Goal: Task Accomplishment & Management: Use online tool/utility

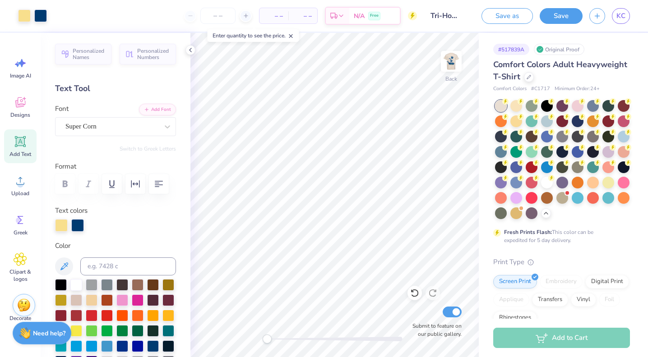
scroll to position [171, 0]
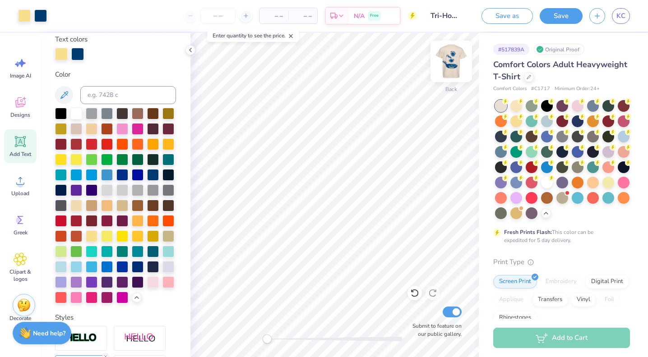
click at [453, 63] on img at bounding box center [451, 61] width 36 height 36
click at [556, 19] on button "Save" at bounding box center [561, 15] width 43 height 16
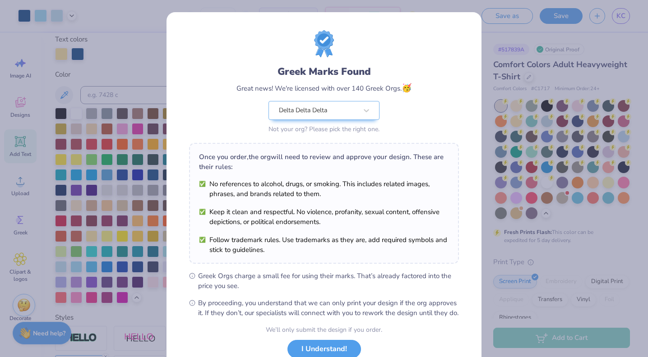
scroll to position [65, 0]
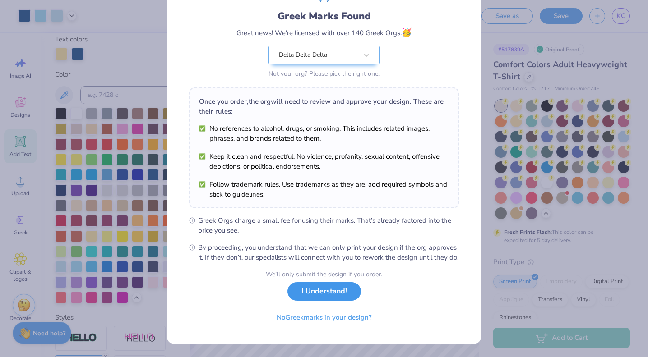
click at [329, 298] on button "I Understand!" at bounding box center [324, 292] width 74 height 19
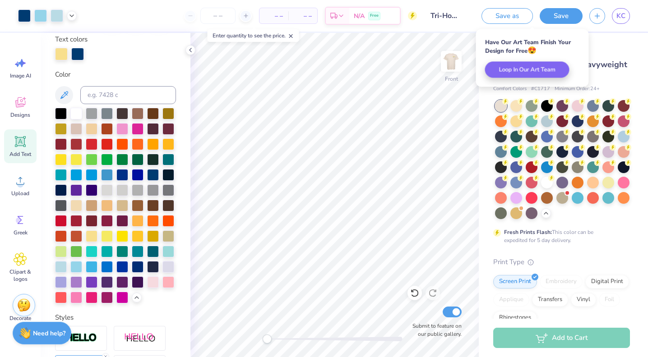
scroll to position [0, 0]
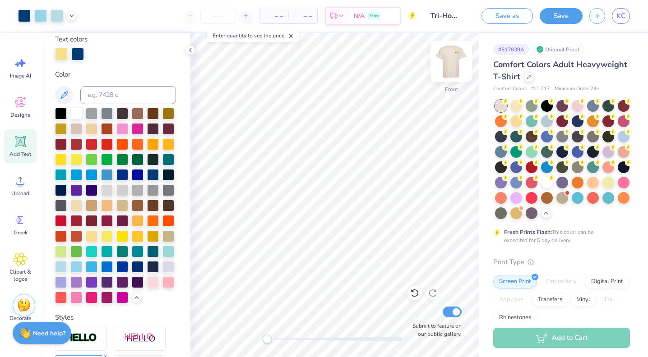
click at [449, 55] on img at bounding box center [451, 61] width 36 height 36
click at [188, 67] on div "Personalized Names Personalized Numbers Text Tool Add Font Font Super Corn Swit…" at bounding box center [116, 195] width 150 height 324
click at [449, 60] on img at bounding box center [451, 61] width 36 height 36
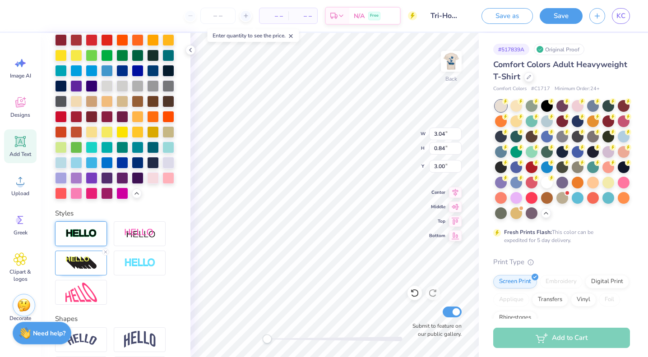
scroll to position [310, 0]
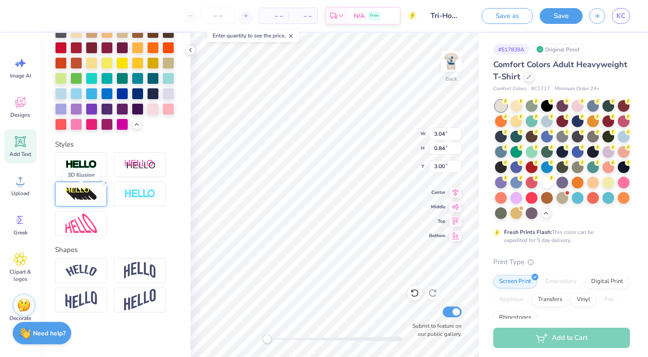
click at [90, 192] on img at bounding box center [81, 194] width 32 height 14
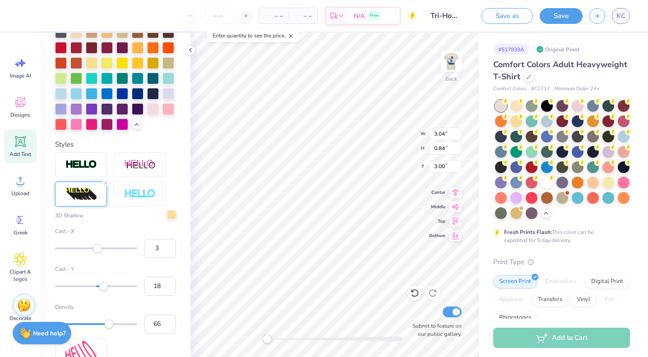
click at [172, 216] on div at bounding box center [171, 214] width 9 height 9
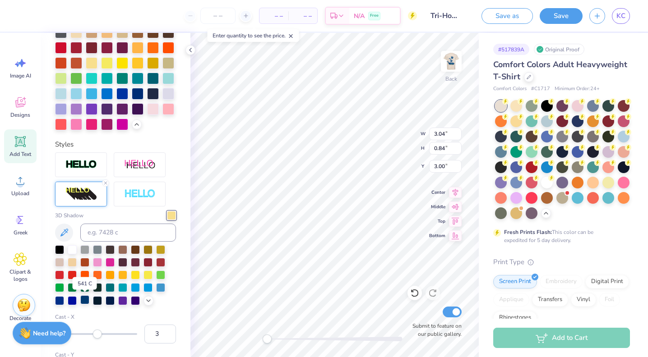
click at [84, 301] on div at bounding box center [84, 300] width 9 height 9
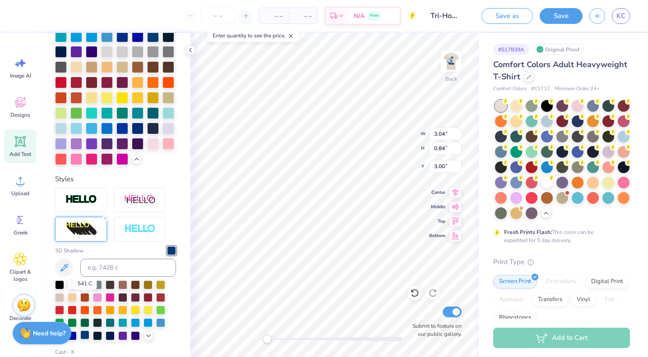
scroll to position [345, 0]
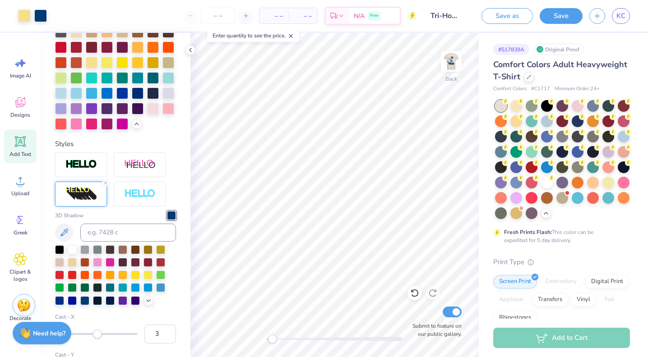
drag, startPoint x: 267, startPoint y: 340, endPoint x: 272, endPoint y: 341, distance: 5.0
click at [272, 341] on div "Accessibility label" at bounding box center [272, 339] width 9 height 9
click at [390, 134] on div "Back W 3.04 3.04 " H 0.84 0.84 " Y 3.00 3.00 " Center Middle Top Bottom Submit …" at bounding box center [334, 195] width 288 height 324
click at [261, 338] on div "Back Submit to feature on our public gallery." at bounding box center [334, 195] width 288 height 324
click at [570, 18] on button "Save" at bounding box center [561, 15] width 43 height 16
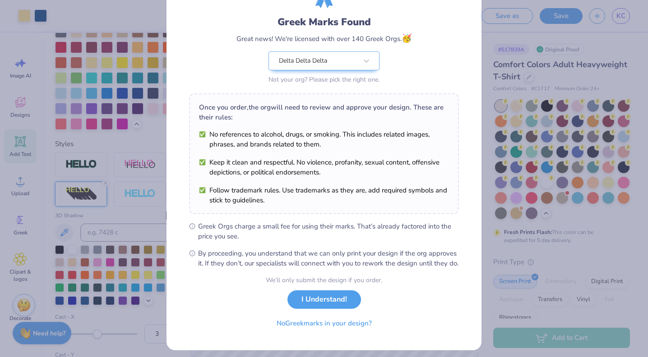
scroll to position [65, 0]
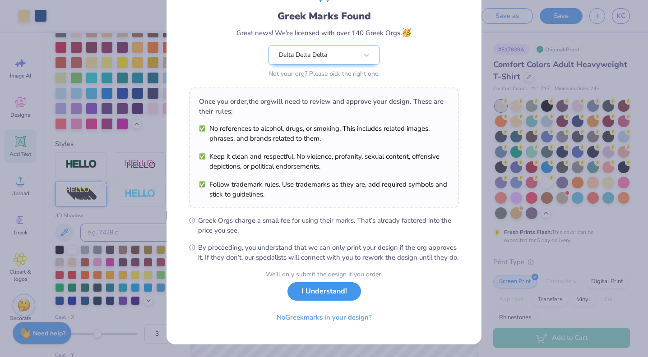
click at [318, 297] on button "I Understand!" at bounding box center [324, 292] width 74 height 19
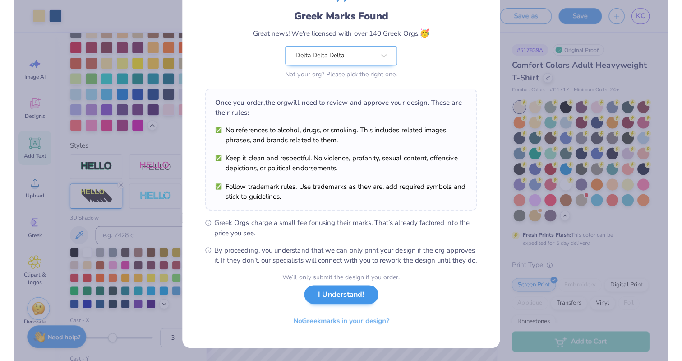
scroll to position [0, 0]
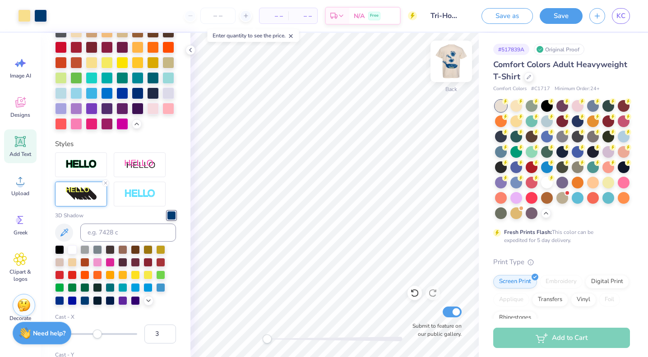
click at [451, 61] on img at bounding box center [451, 61] width 36 height 36
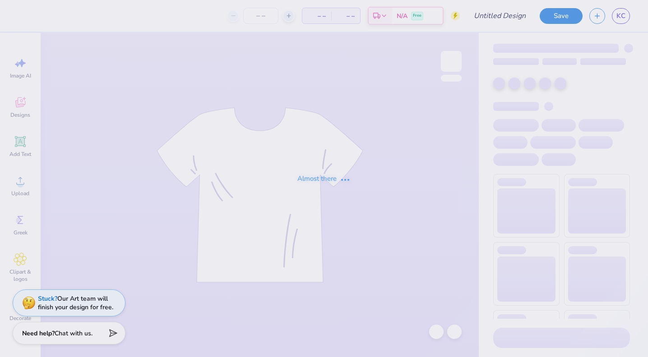
type input "Tri-Hop 2025"
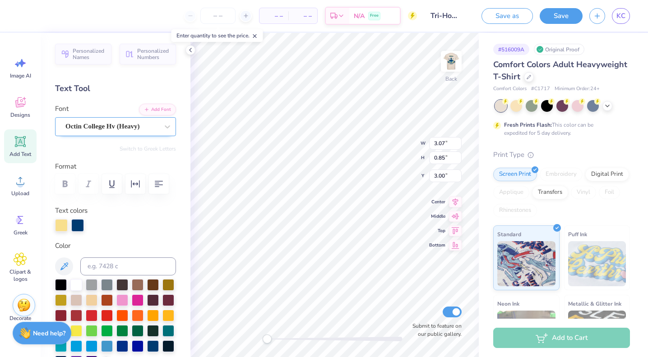
click at [127, 126] on div "Octin College Hv (Heavy)" at bounding box center [112, 127] width 95 height 14
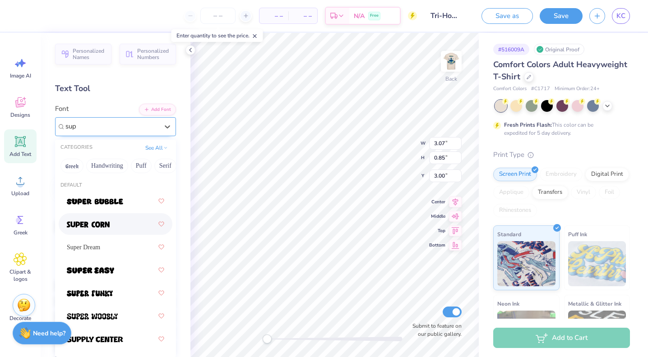
click at [113, 225] on div at bounding box center [115, 224] width 97 height 16
type input "sup"
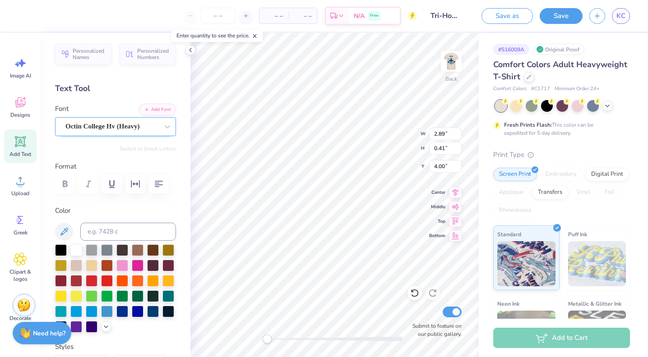
click at [134, 129] on div "Octin College Hv (Heavy)" at bounding box center [112, 127] width 95 height 14
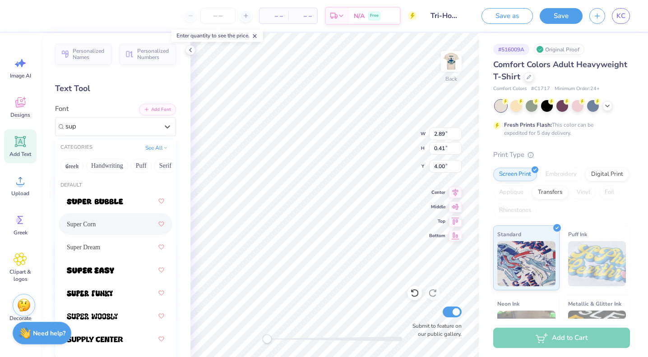
click at [108, 230] on div "Super Corn" at bounding box center [115, 224] width 97 height 16
type input "sup"
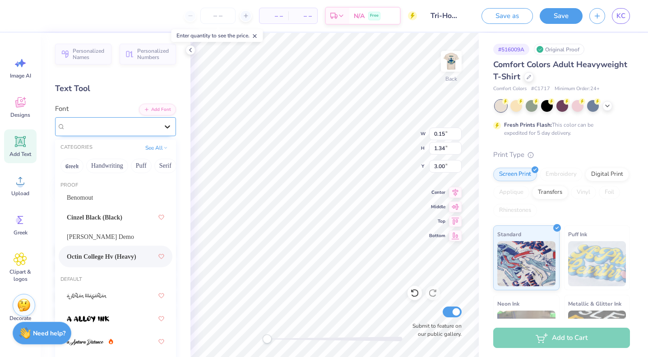
click at [165, 131] on icon at bounding box center [167, 126] width 9 height 9
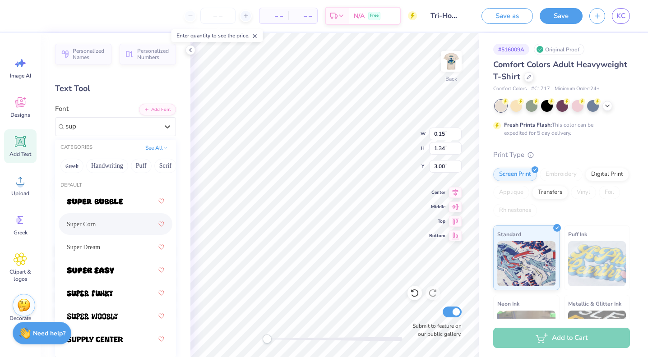
click at [125, 225] on div "Super Corn" at bounding box center [115, 224] width 97 height 16
type input "sup"
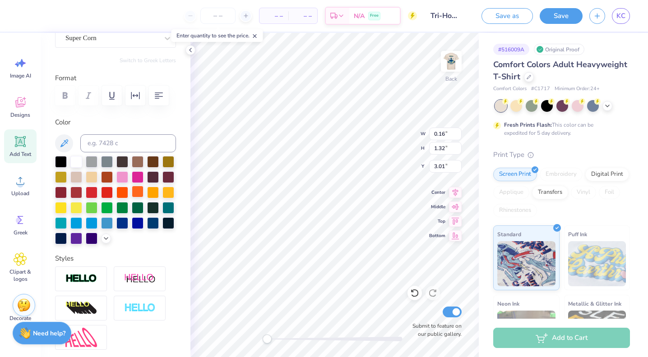
scroll to position [183, 0]
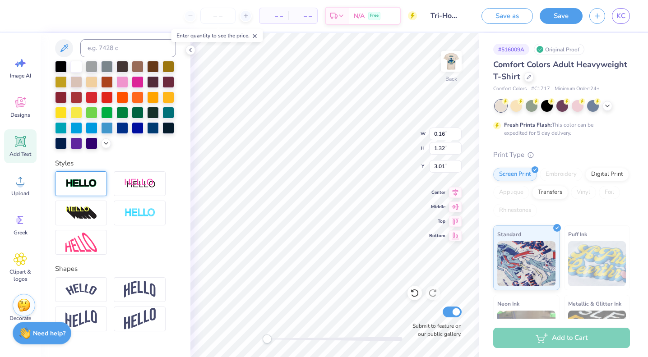
click at [82, 186] on img at bounding box center [81, 184] width 32 height 10
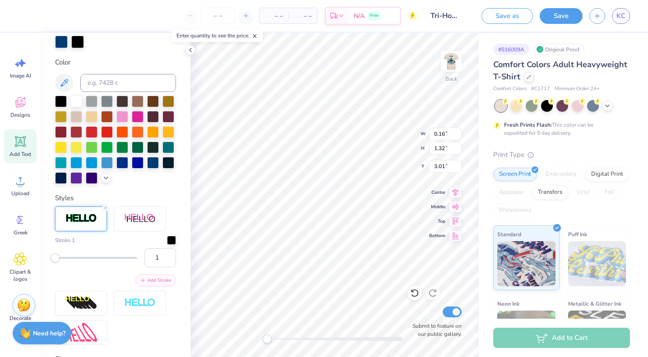
scroll to position [218, 0]
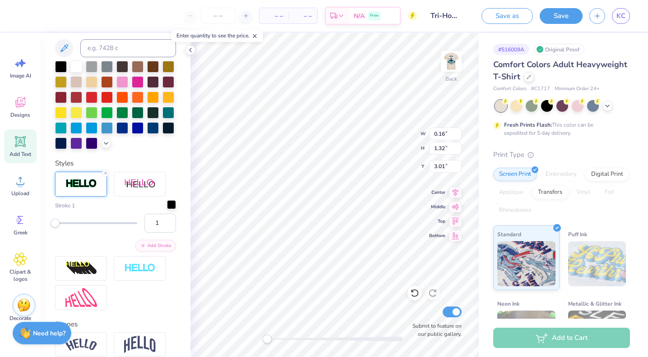
click at [169, 207] on div at bounding box center [171, 204] width 9 height 9
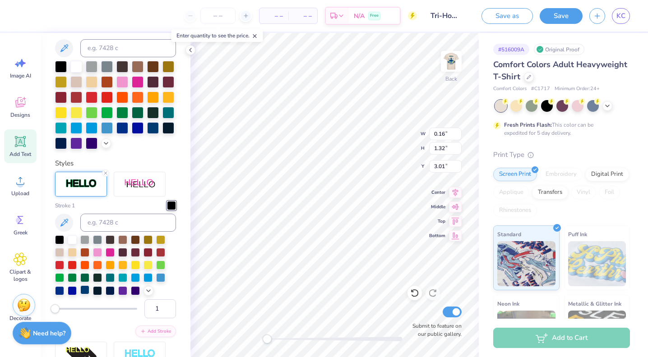
click at [88, 292] on div at bounding box center [84, 290] width 9 height 9
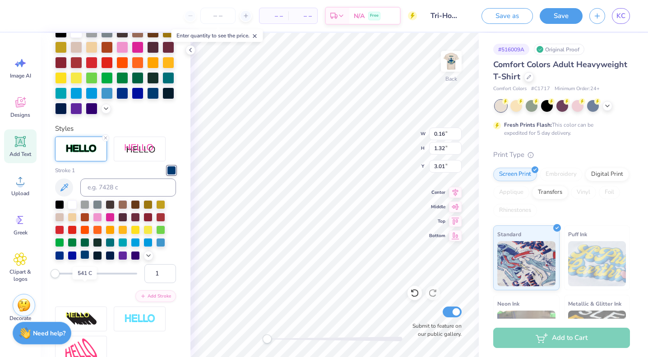
scroll to position [184, 0]
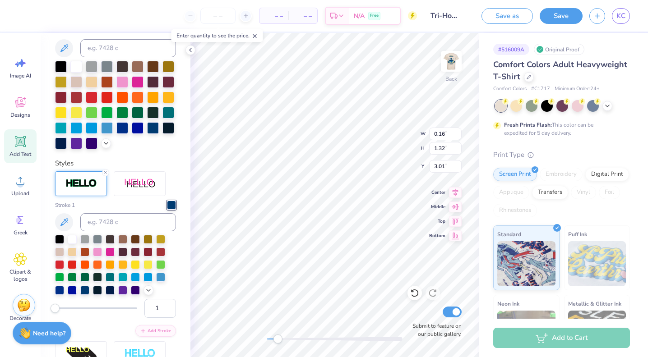
drag, startPoint x: 267, startPoint y: 339, endPoint x: 278, endPoint y: 338, distance: 10.4
click at [278, 338] on div "Accessibility label" at bounding box center [277, 339] width 9 height 9
drag, startPoint x: 278, startPoint y: 338, endPoint x: 273, endPoint y: 338, distance: 5.0
click at [273, 338] on div "Accessibility label" at bounding box center [272, 339] width 9 height 9
click at [167, 307] on input "2" at bounding box center [160, 308] width 32 height 19
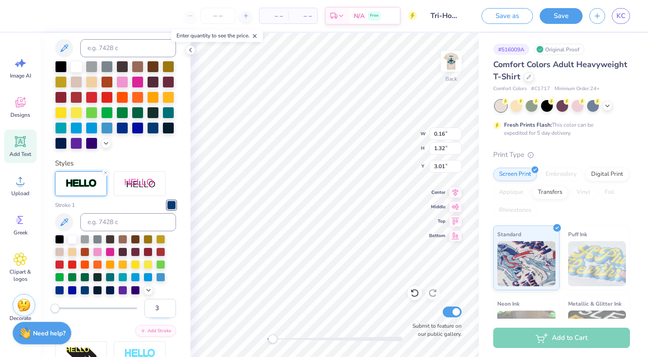
type input "3"
click at [167, 307] on input "3" at bounding box center [160, 308] width 32 height 19
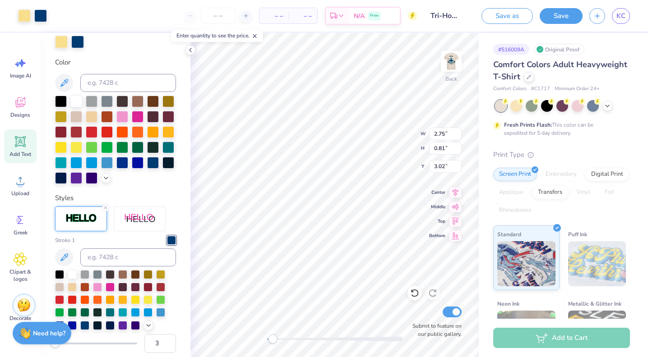
scroll to position [218, 0]
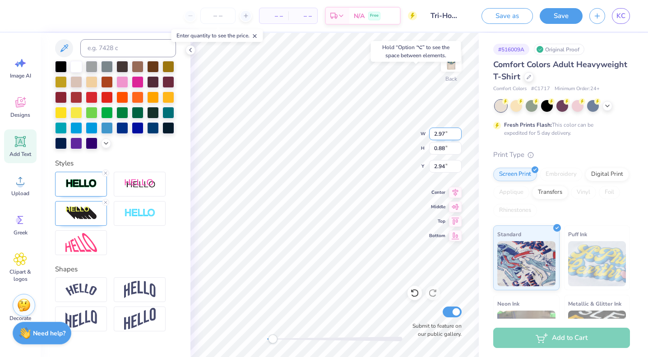
click at [406, 130] on div "Back W 2.97 2.97 " H 0.88 0.88 " Y 2.94 2.94 " Center Middle Top Bottom Submit …" at bounding box center [334, 195] width 288 height 324
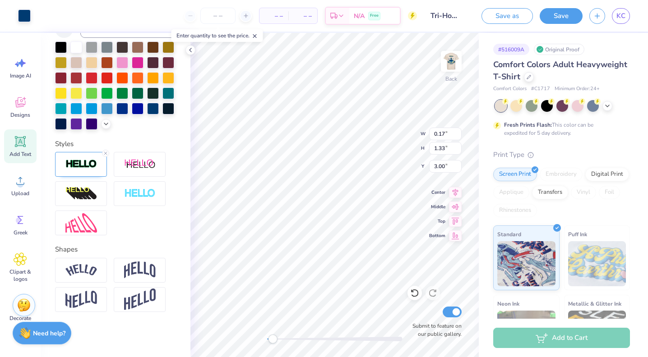
scroll to position [184, 0]
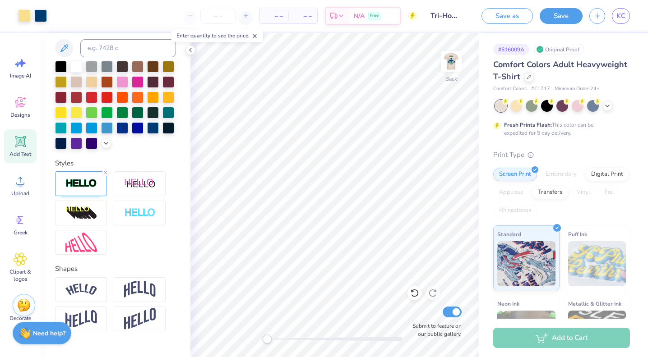
click at [266, 342] on div "Accessibility label" at bounding box center [267, 339] width 9 height 9
click at [446, 67] on img at bounding box center [451, 61] width 36 height 36
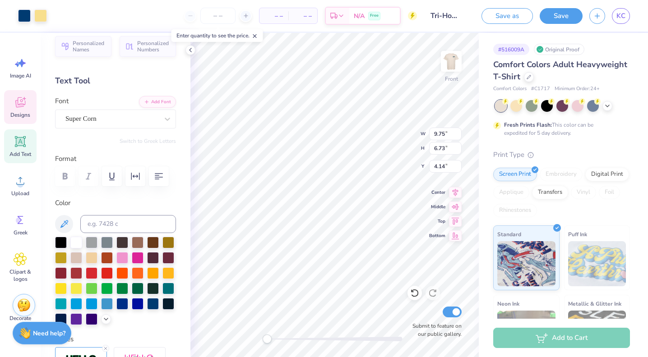
scroll to position [0, 0]
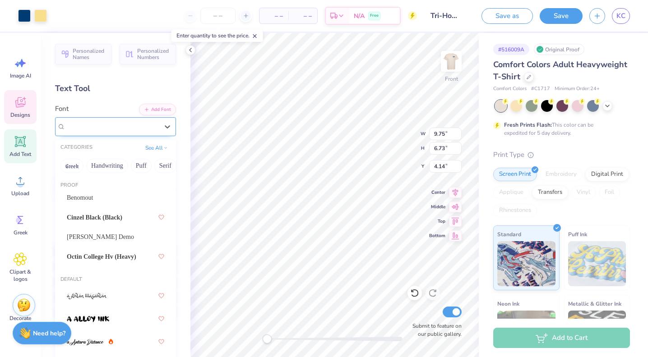
click at [98, 130] on div "Super Corn" at bounding box center [112, 127] width 95 height 14
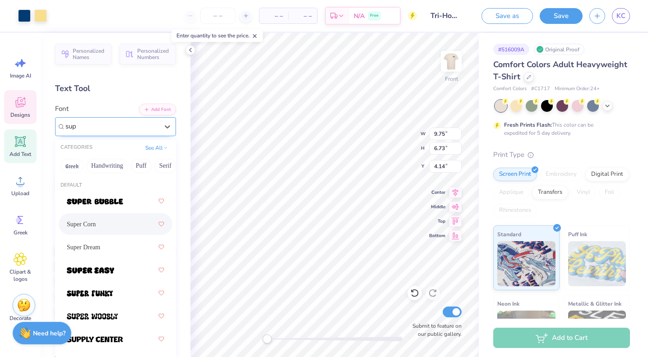
click at [83, 223] on span "Super Corn" at bounding box center [81, 224] width 29 height 9
type input "sup"
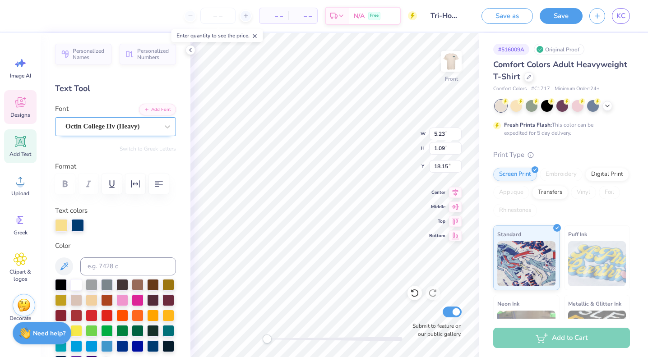
click at [131, 134] on div "Octin College Hv (Heavy)" at bounding box center [115, 126] width 121 height 19
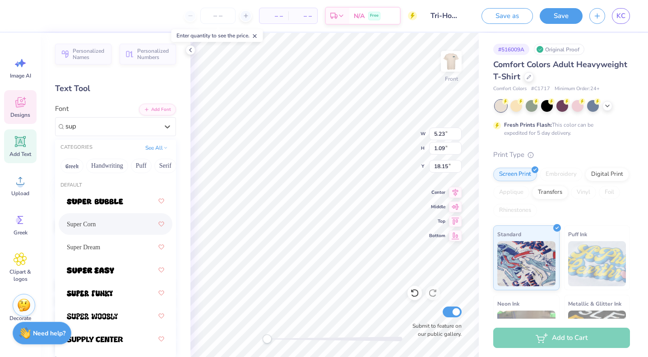
click at [92, 223] on span "Super Corn" at bounding box center [81, 224] width 29 height 9
type input "sup"
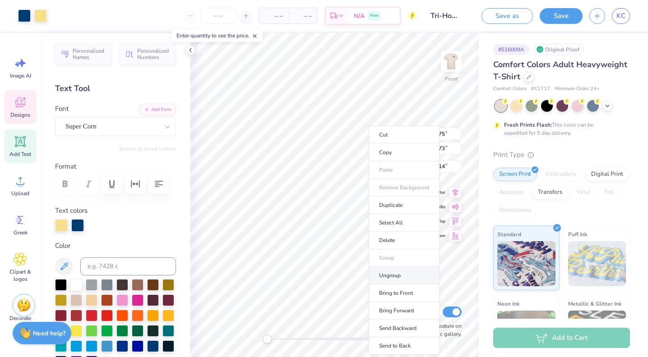
click at [385, 274] on li "Ungroup" at bounding box center [404, 276] width 71 height 18
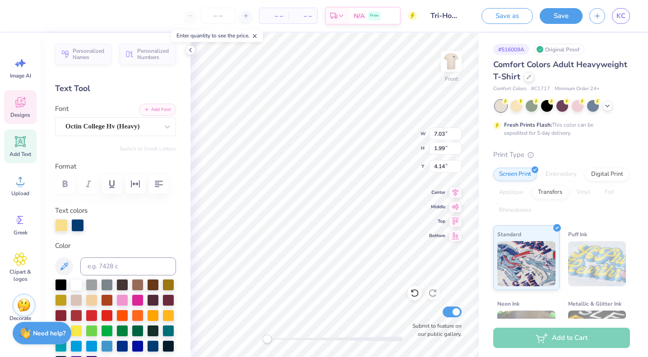
click at [148, 125] on div "Octin College Hv (Heavy)" at bounding box center [112, 127] width 95 height 14
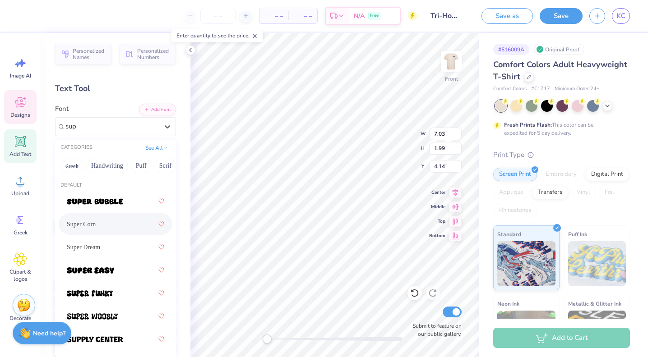
click at [95, 228] on span "Super Corn" at bounding box center [81, 224] width 29 height 9
type input "sup"
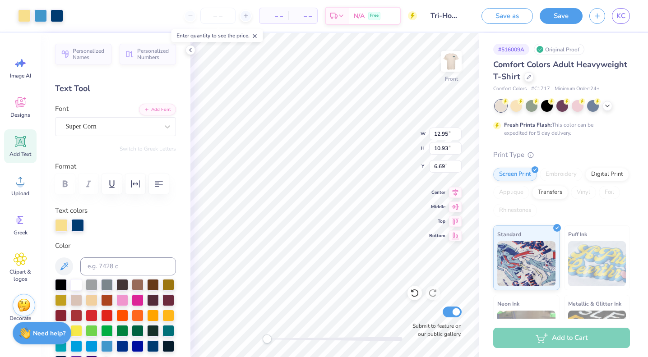
type input "12.95"
type input "10.93"
type input "6.69"
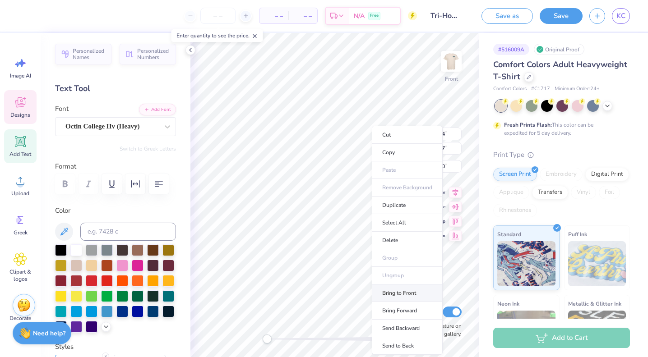
click at [389, 295] on li "Bring to Front" at bounding box center [407, 294] width 71 height 18
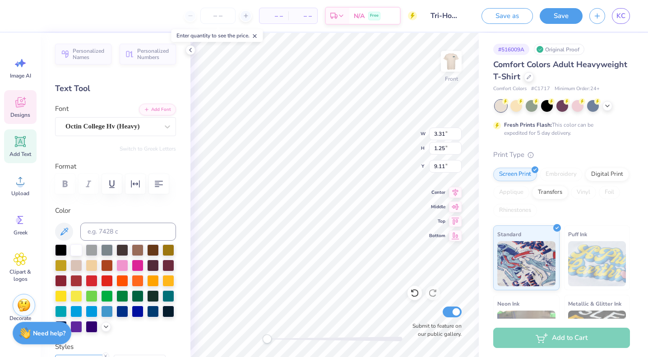
type input "3.31"
type input "1.25"
type input "9.11"
type input "2.33"
type input "1.01"
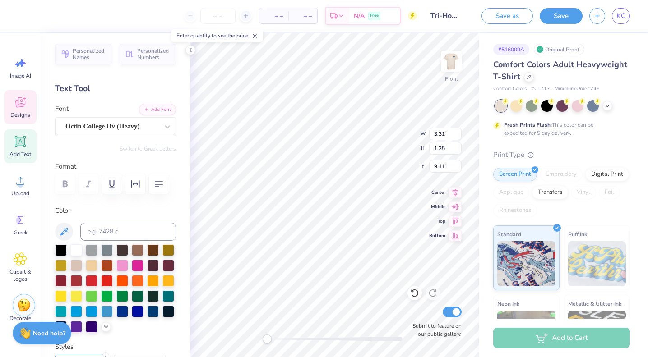
type input "9.86"
type textarea "Hall"
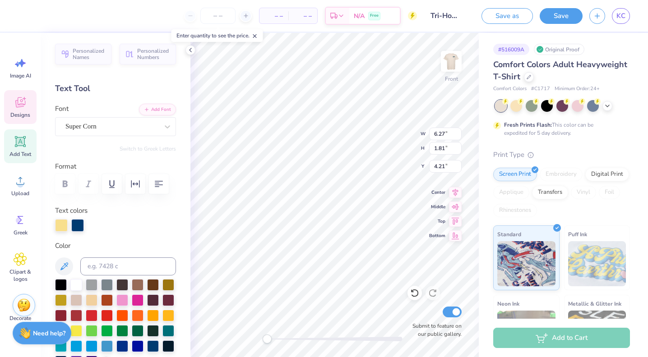
type input "6.27"
type input "1.81"
type input "4.21"
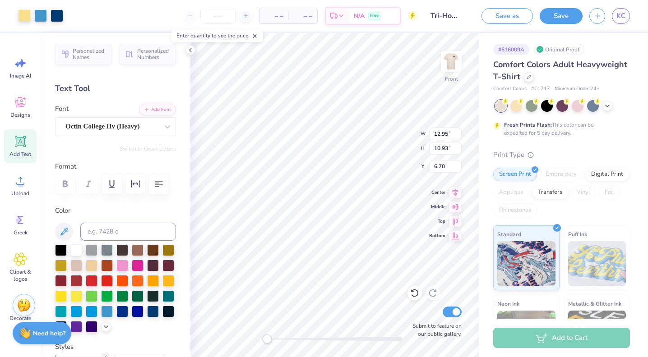
type input "12.95"
type input "10.93"
type input "6.70"
type input "3.31"
type input "1.25"
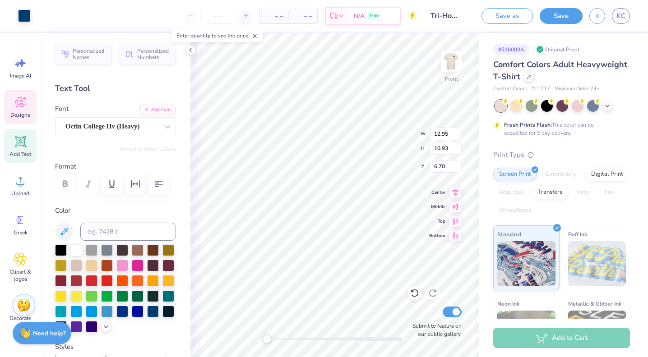
type input "9.11"
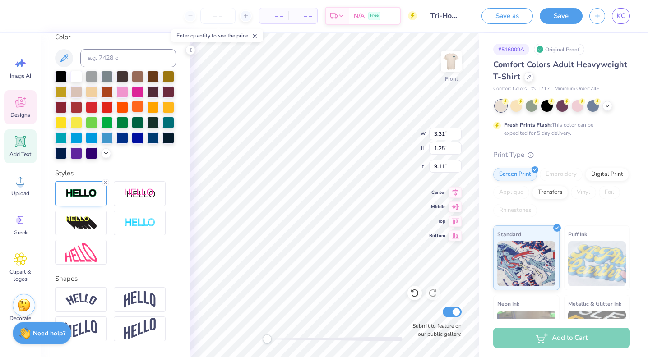
scroll to position [203, 0]
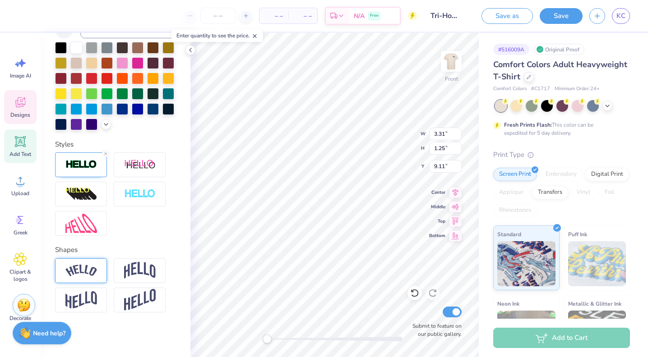
click at [83, 280] on div at bounding box center [81, 271] width 52 height 25
type input "3.65"
type input "1.65"
type input "8.90"
click at [73, 277] on div at bounding box center [81, 271] width 52 height 25
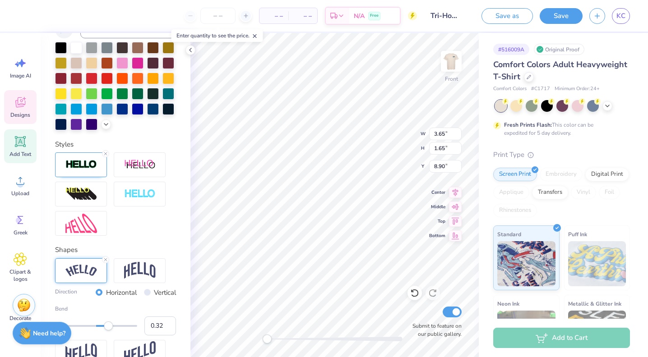
type input "0.33"
click at [110, 326] on div "Accessibility label" at bounding box center [108, 326] width 9 height 9
type input "1.69"
type input "0.85"
type input "19.95"
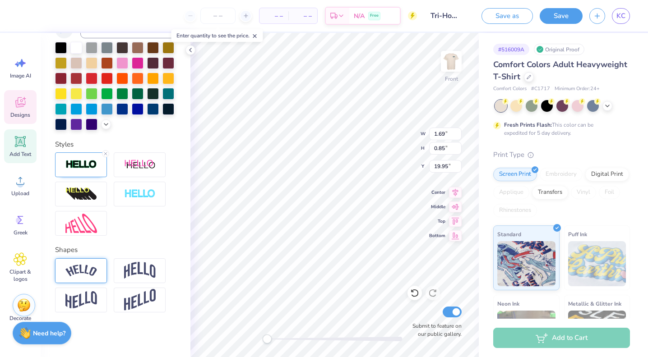
click at [90, 266] on img at bounding box center [81, 271] width 32 height 12
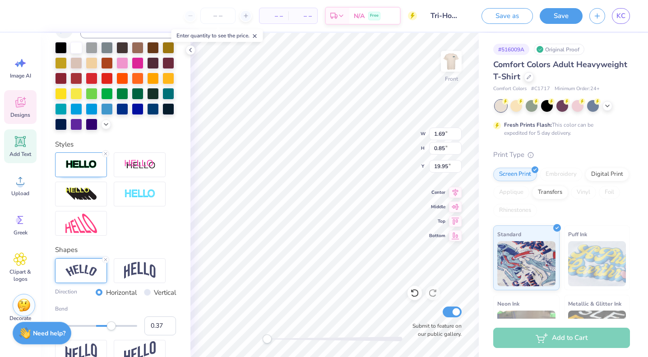
type input "0.36"
click at [111, 325] on div "Accessibility label" at bounding box center [111, 326] width 9 height 9
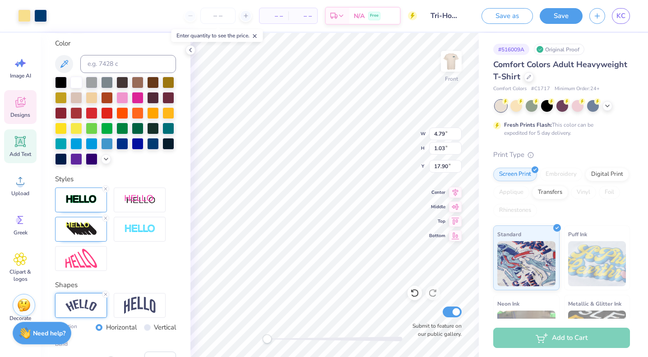
scroll to position [238, 0]
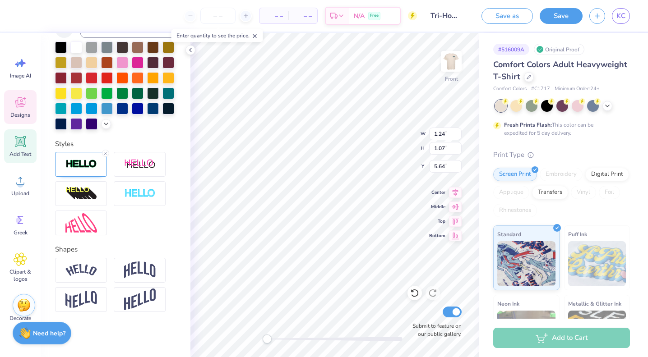
type input "1.24"
type input "1.07"
type input "5.64"
type textarea "2025"
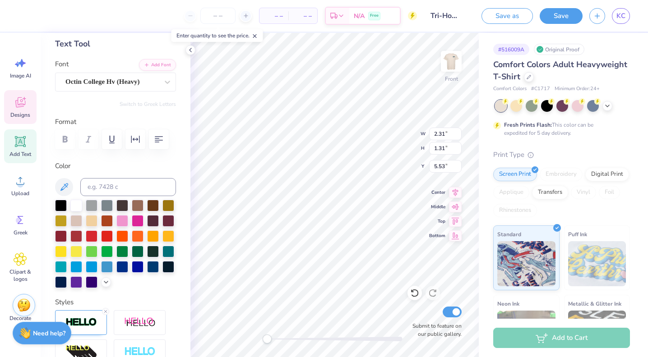
scroll to position [0, 0]
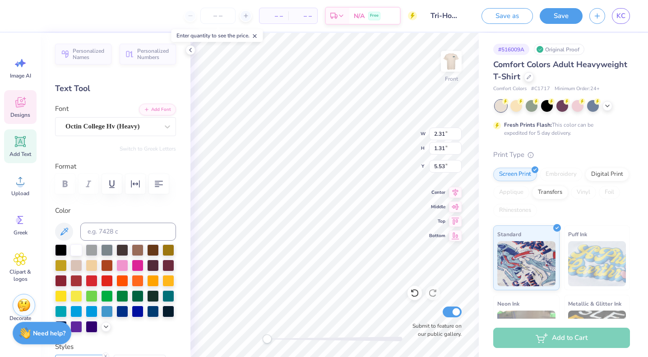
click at [129, 126] on div "Octin College Hv (Heavy)" at bounding box center [112, 127] width 95 height 14
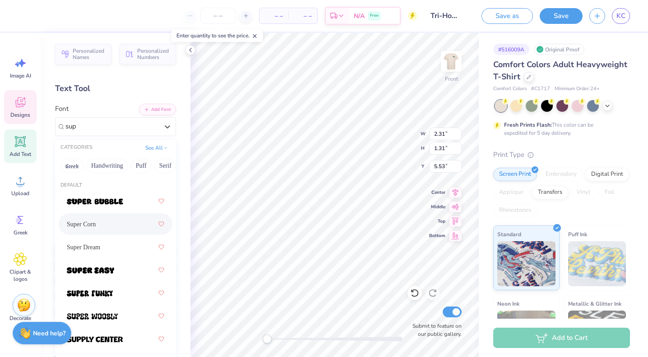
click at [89, 225] on span "Super Corn" at bounding box center [81, 224] width 29 height 9
type input "sup"
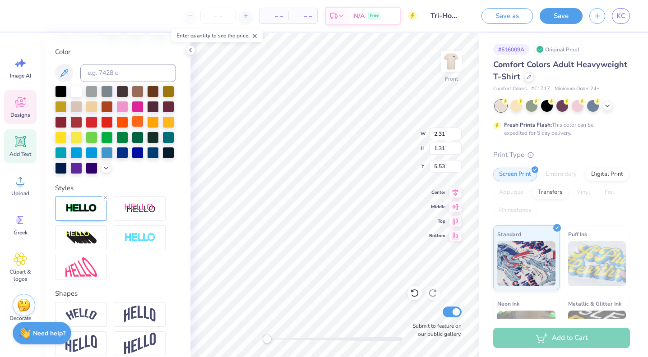
scroll to position [203, 0]
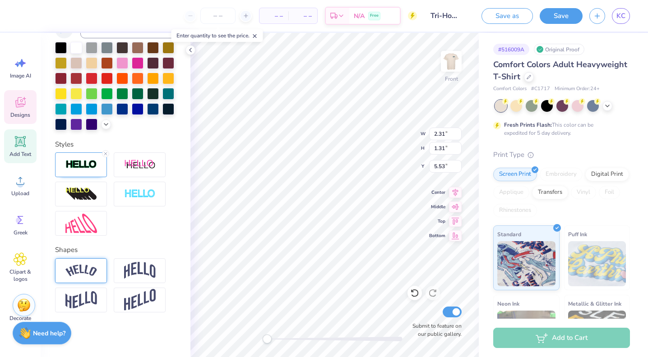
click at [91, 273] on img at bounding box center [81, 271] width 32 height 12
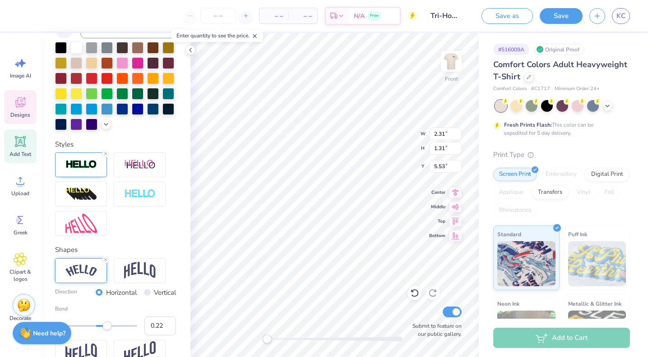
type input "0.21"
drag, startPoint x: 114, startPoint y: 325, endPoint x: 105, endPoint y: 326, distance: 9.5
click at [105, 326] on div "Accessibility label" at bounding box center [104, 326] width 9 height 9
type input "-0.24"
drag, startPoint x: 105, startPoint y: 326, endPoint x: 86, endPoint y: 327, distance: 18.5
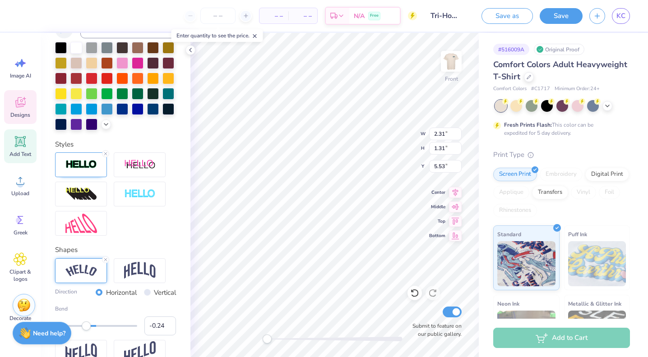
click at [86, 327] on div "Accessibility label" at bounding box center [86, 326] width 9 height 9
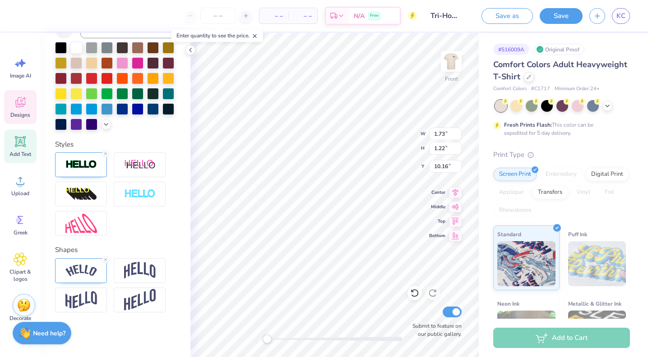
type input "1.73"
type input "1.22"
type input "10.16"
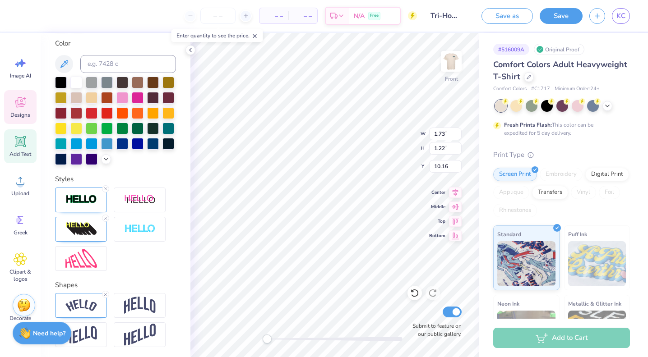
type input "6.27"
type input "1.81"
type input "4.89"
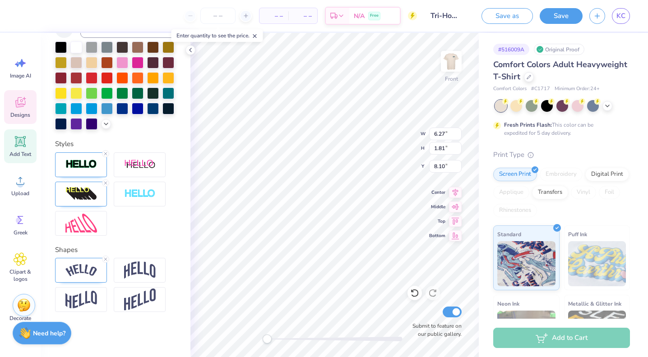
type input "4.77"
type input "1.20"
type input "17.35"
type input "4.93"
type input "2.42"
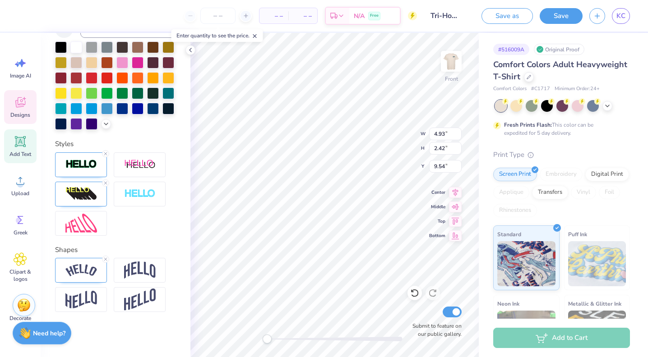
type input "9.54"
click at [82, 271] on img at bounding box center [81, 270] width 32 height 12
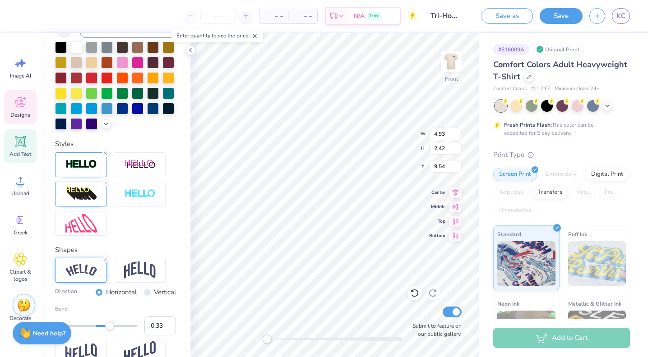
type input "4.77"
type input "1.20"
type input "9.56"
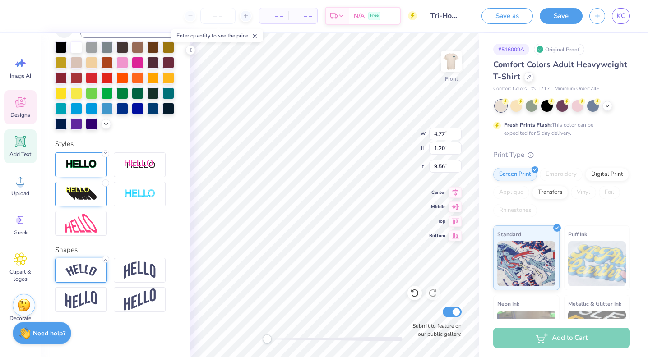
click at [88, 278] on div at bounding box center [81, 270] width 52 height 25
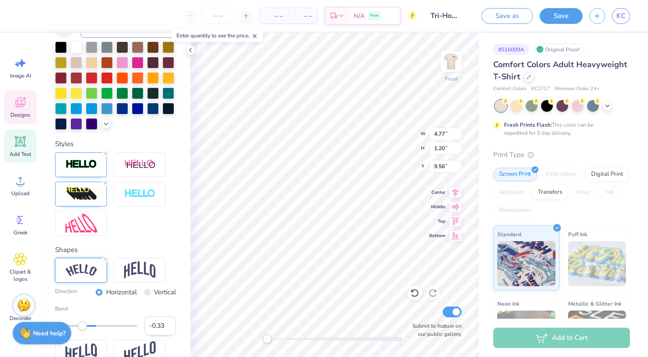
click at [153, 326] on input "-0.33" at bounding box center [160, 326] width 32 height 19
type input "0.33"
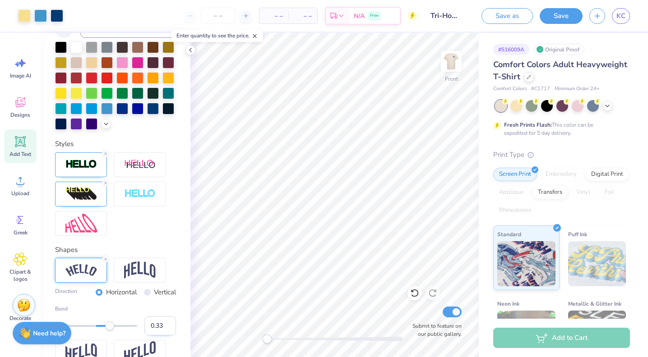
click at [162, 327] on input "0.33" at bounding box center [160, 326] width 32 height 19
type input "4.93"
type input "2.42"
type input "9.56"
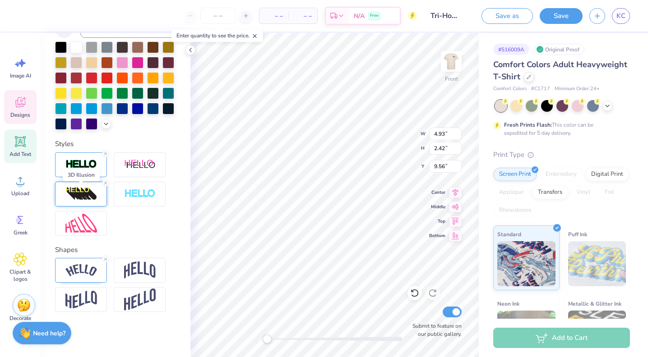
click at [81, 200] on img at bounding box center [81, 194] width 32 height 14
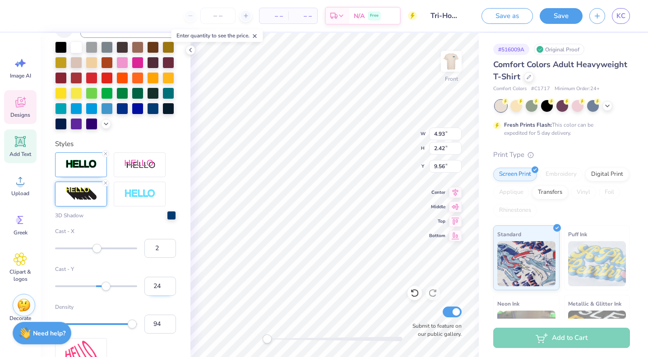
click at [152, 287] on input "24" at bounding box center [160, 286] width 32 height 19
type input "-24"
click at [155, 285] on input "-24" at bounding box center [160, 286] width 32 height 19
type input "24"
click at [153, 249] on input "2" at bounding box center [160, 248] width 32 height 19
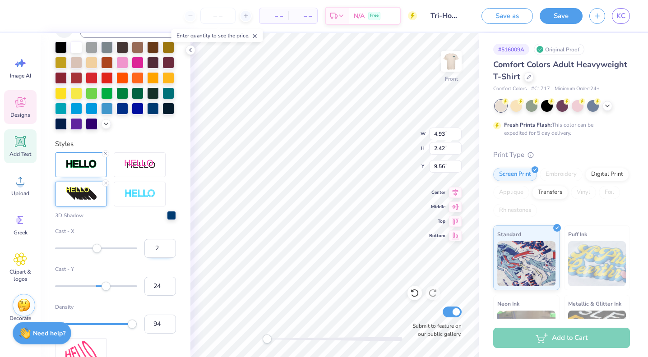
type input "-2"
click at [179, 236] on div "Personalized Names Personalized Numbers Text Tool Add Font Font Super Corn Swit…" at bounding box center [116, 195] width 150 height 324
type input "4.22"
type input "1.80"
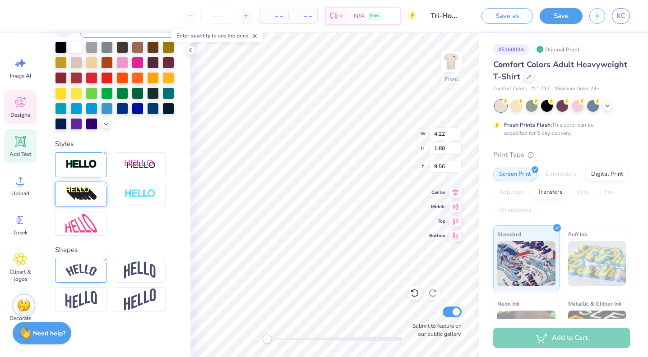
click at [93, 197] on img at bounding box center [81, 194] width 32 height 14
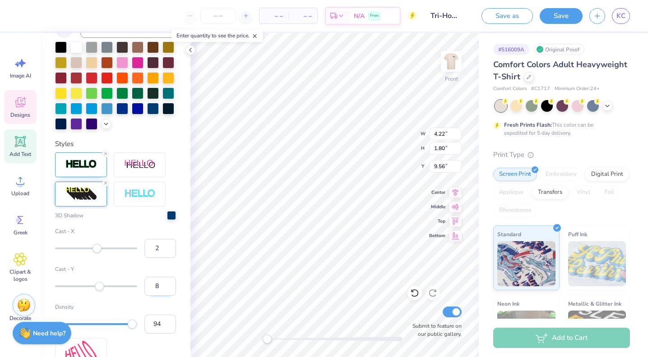
drag, startPoint x: 159, startPoint y: 287, endPoint x: 145, endPoint y: 287, distance: 14.4
click at [145, 287] on input "8" at bounding box center [160, 286] width 32 height 19
type input "24"
click at [181, 250] on div "Personalized Names Personalized Numbers Text Tool Add Font Font Super Corn Swit…" at bounding box center [116, 195] width 150 height 324
type input "12.95"
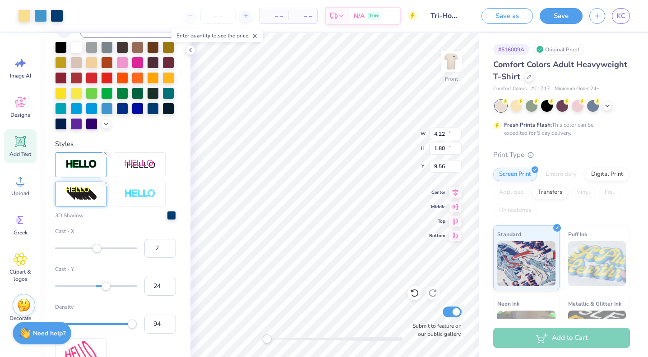
type input "10.93"
type input "6.70"
type input "4.18"
type input "1.93"
type input "9.75"
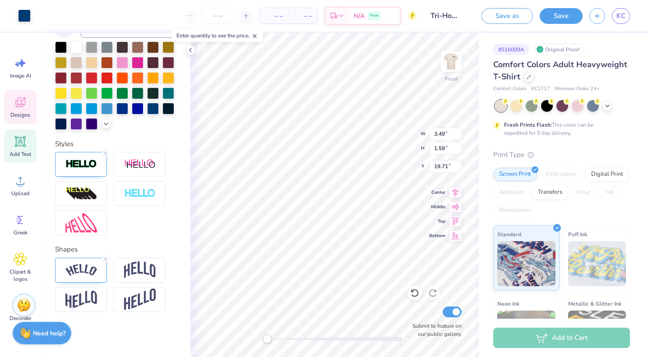
scroll to position [203, 0]
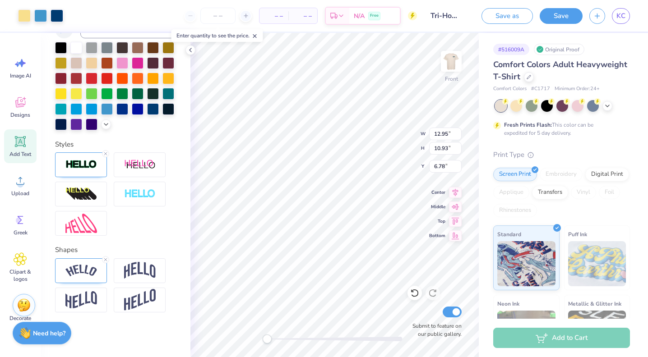
type input "12.95"
type input "10.93"
type input "6.78"
type input "1.92"
type input "1.15"
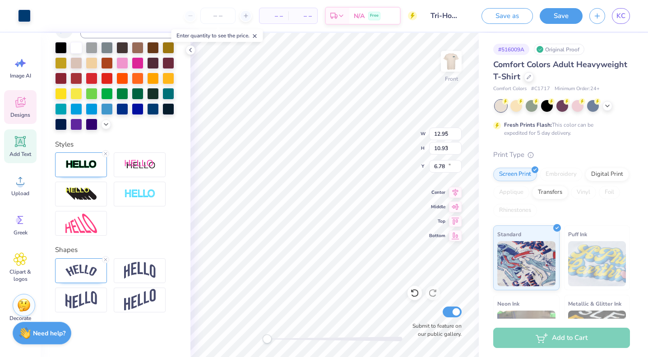
type input "10.67"
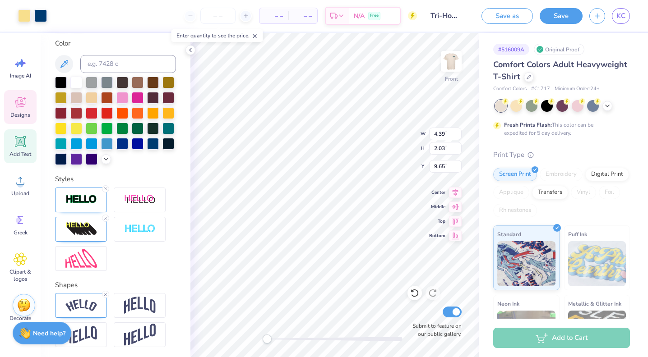
scroll to position [238, 0]
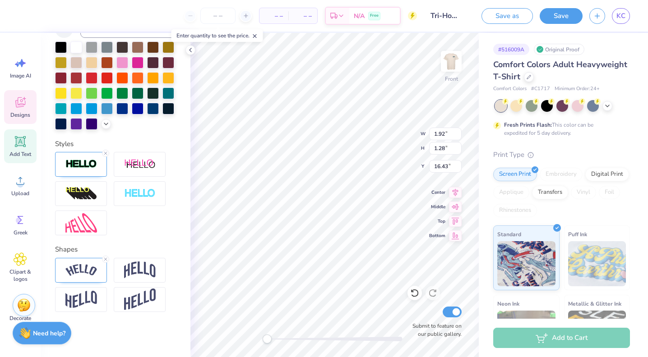
type input "1.92"
type input "1.28"
type input "16.43"
click at [79, 272] on img at bounding box center [81, 271] width 32 height 12
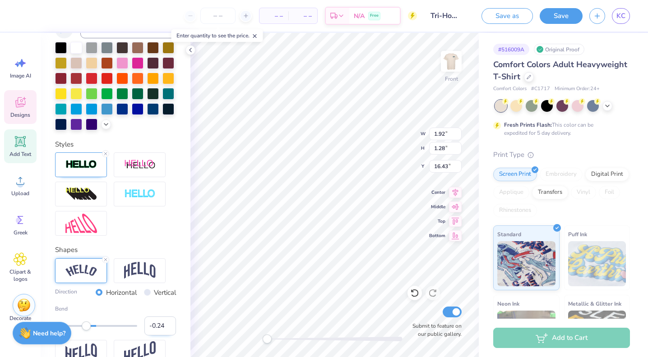
click at [152, 326] on input "-0.24" at bounding box center [160, 326] width 32 height 19
type input "0.24"
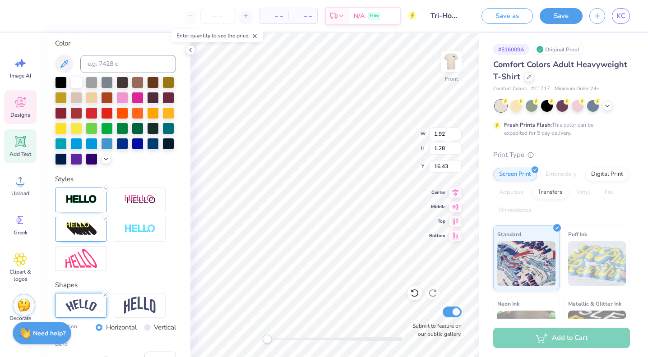
type input "4.39"
type input "2.03"
type input "8.85"
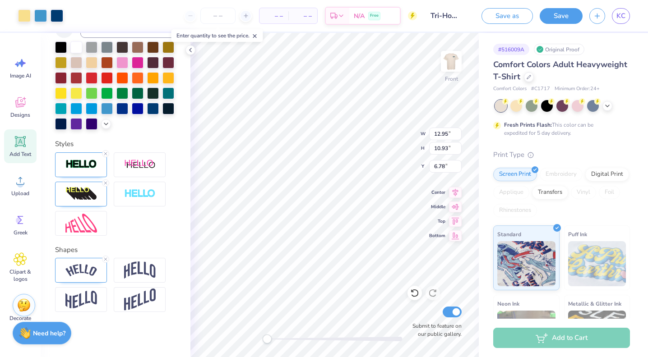
type input "12.95"
type input "10.93"
type input "6.78"
type input "1.87"
type input "1.05"
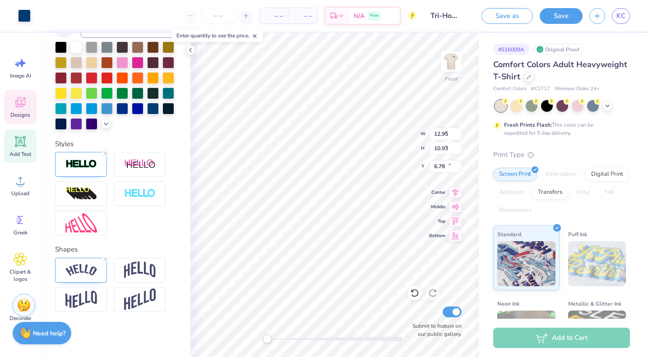
type input "10.30"
click at [412, 295] on icon at bounding box center [414, 293] width 9 height 9
click at [107, 183] on icon at bounding box center [105, 183] width 5 height 5
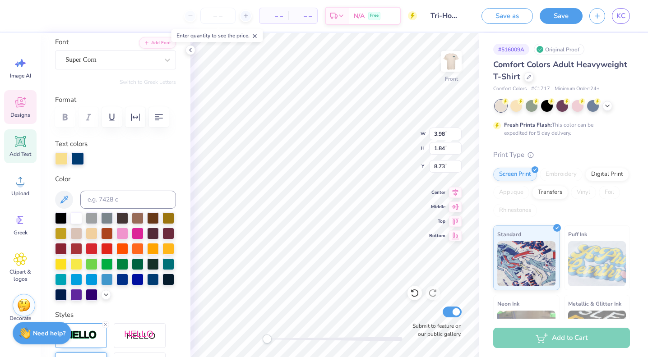
scroll to position [51, 0]
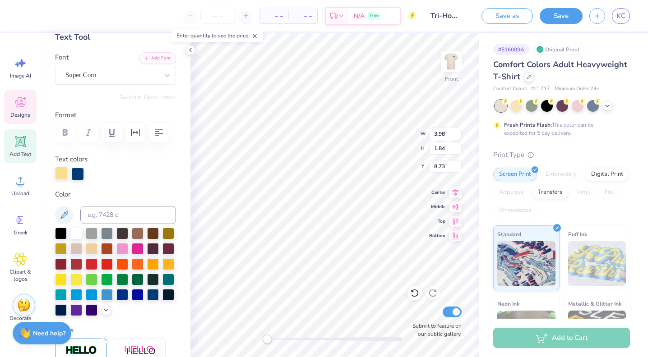
click at [65, 177] on div at bounding box center [61, 173] width 13 height 13
click at [149, 295] on div at bounding box center [153, 294] width 12 height 12
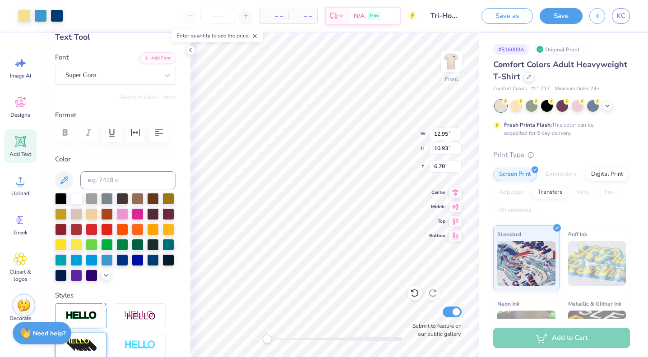
type input "12.95"
type input "10.93"
type input "6.78"
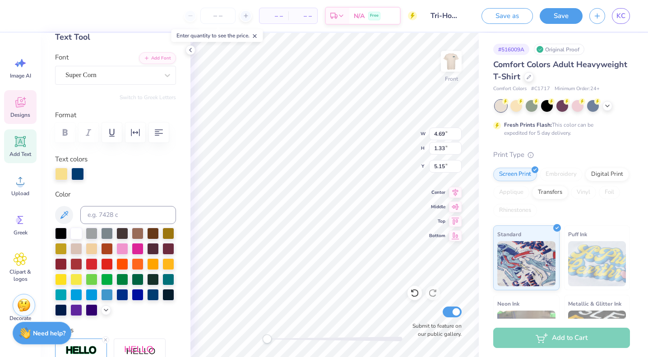
scroll to position [0, 0]
type textarea "HOP"
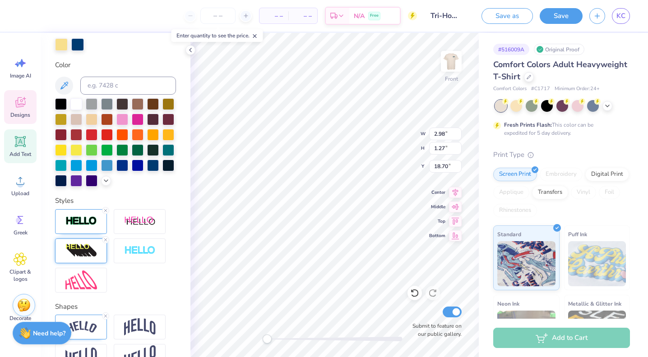
scroll to position [219, 0]
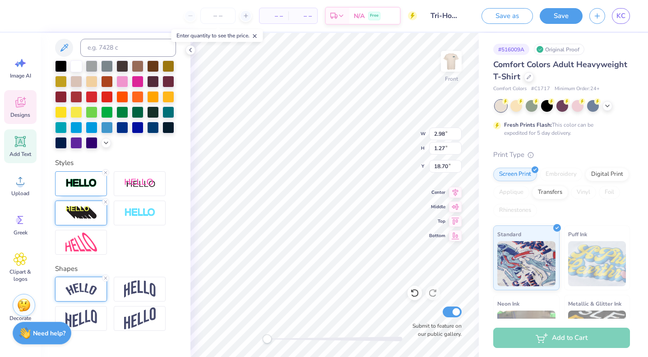
click at [88, 293] on img at bounding box center [81, 289] width 32 height 12
click at [150, 344] on input "0.33" at bounding box center [160, 345] width 32 height 19
type input "-0.33"
type textarea "TRI"
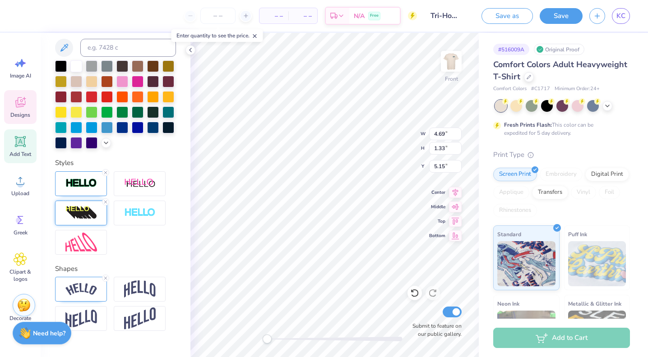
scroll to position [0, 0]
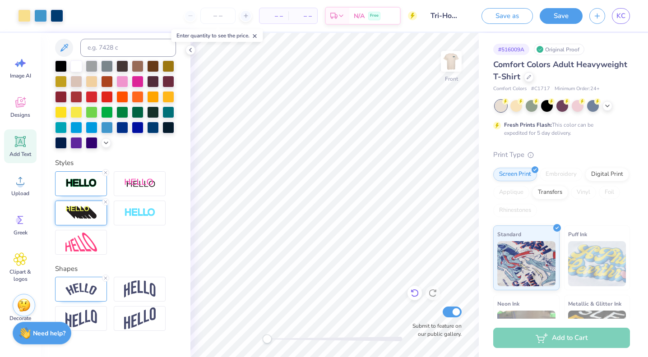
click at [413, 295] on icon at bounding box center [414, 293] width 9 height 9
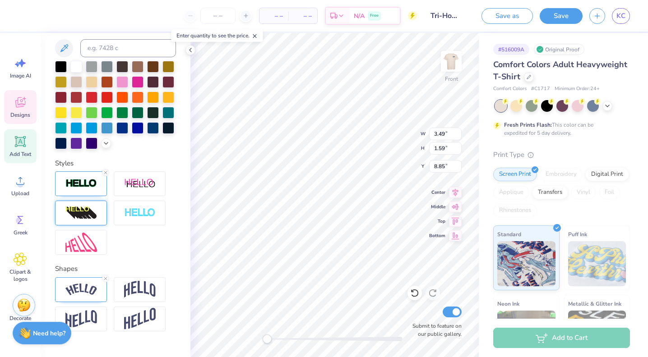
scroll to position [203, 0]
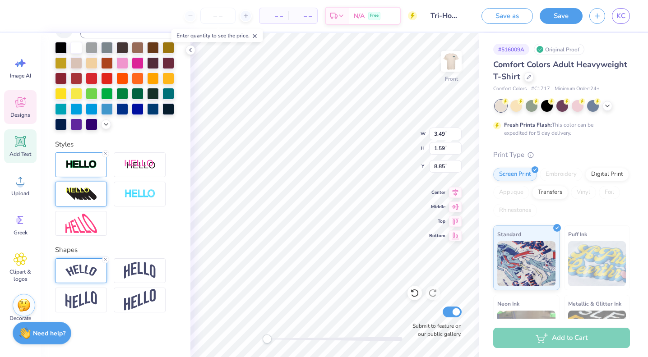
click at [84, 277] on div at bounding box center [81, 271] width 52 height 25
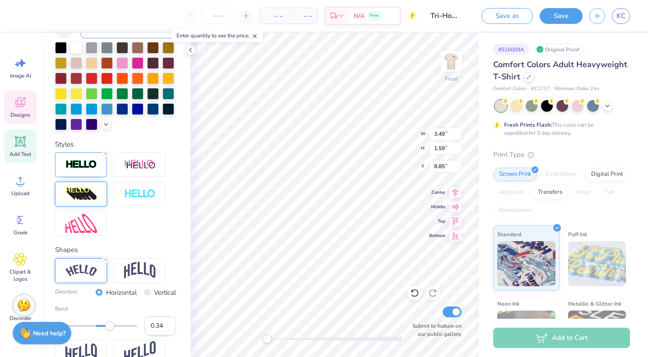
click at [167, 323] on input "0.34" at bounding box center [160, 326] width 32 height 19
click at [167, 323] on input "0.35" at bounding box center [160, 326] width 32 height 19
click at [167, 323] on input "0.36" at bounding box center [160, 326] width 32 height 19
click at [167, 323] on input "0.37" at bounding box center [160, 326] width 32 height 19
click at [167, 323] on input "0.38" at bounding box center [160, 326] width 32 height 19
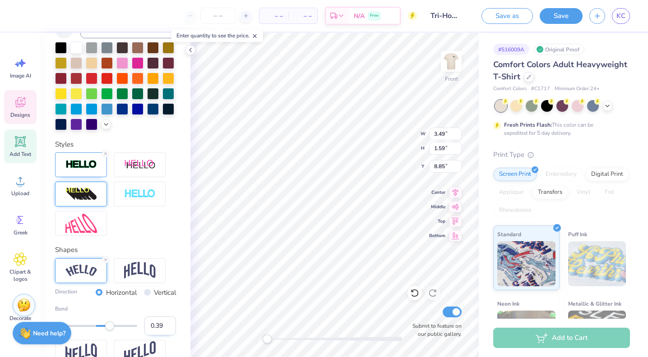
click at [167, 323] on input "0.39" at bounding box center [160, 326] width 32 height 19
click at [167, 323] on input "0.4" at bounding box center [160, 326] width 32 height 19
type input "0.41"
click at [167, 323] on input "0.41" at bounding box center [160, 326] width 32 height 19
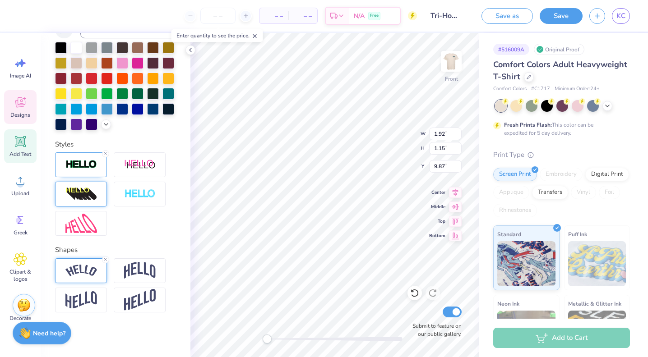
click at [88, 280] on div at bounding box center [81, 271] width 52 height 25
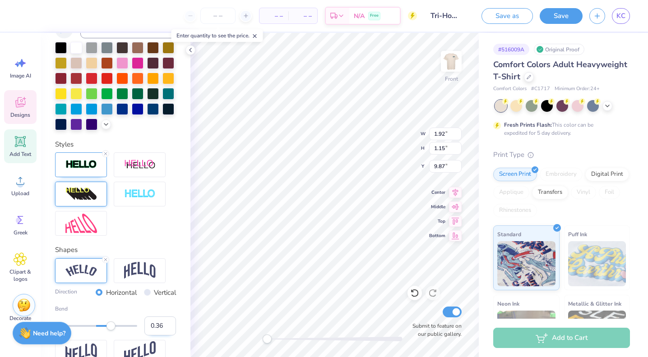
drag, startPoint x: 162, startPoint y: 325, endPoint x: 157, endPoint y: 324, distance: 5.0
click at [157, 324] on input "0.36" at bounding box center [160, 326] width 32 height 19
type input "0.40"
type input "3.54"
type input "1.60"
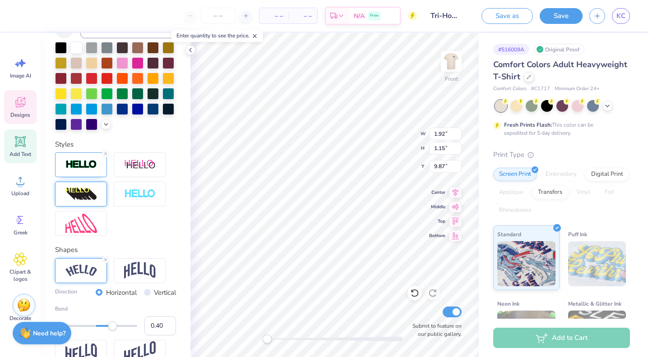
type input "8.89"
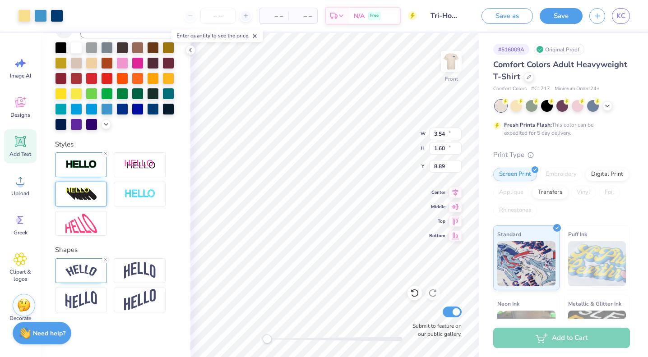
type input "12.95"
type input "10.93"
type input "7.18"
type input "3.78"
type input "1.55"
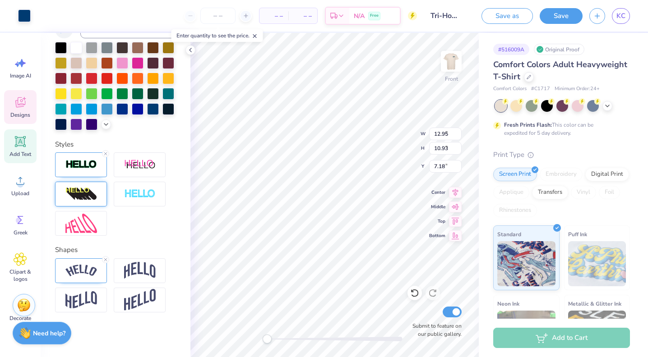
type input "8.89"
click at [100, 276] on div at bounding box center [81, 271] width 52 height 25
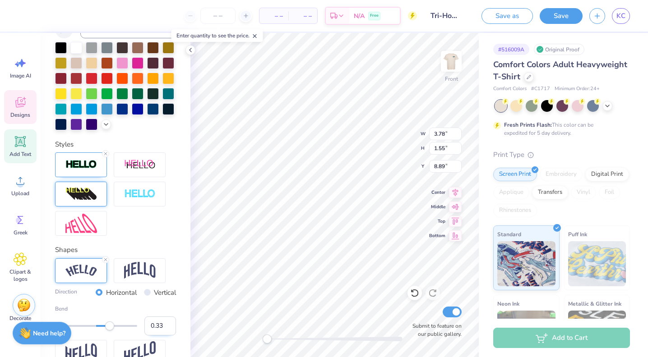
drag, startPoint x: 164, startPoint y: 324, endPoint x: 157, endPoint y: 324, distance: 7.7
click at [157, 324] on input "0.33" at bounding box center [160, 326] width 32 height 19
type input "0.40"
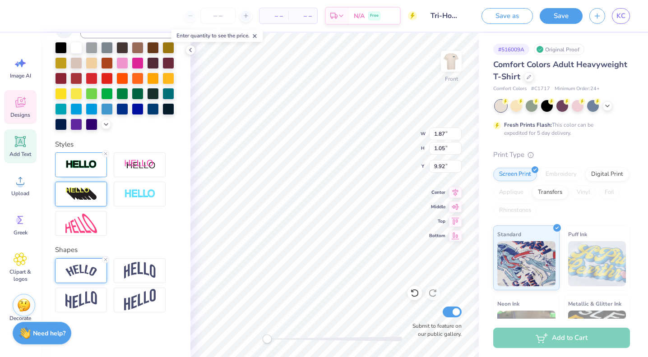
click at [88, 276] on div at bounding box center [81, 271] width 52 height 25
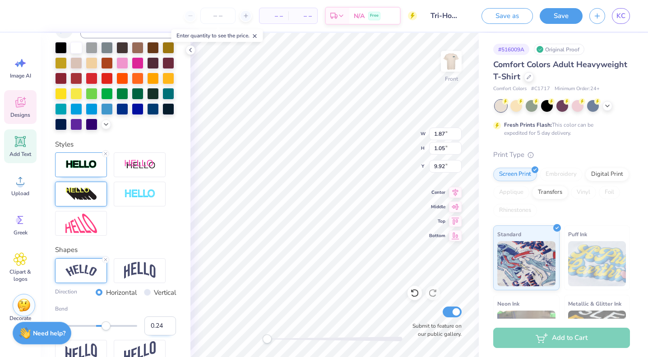
drag, startPoint x: 162, startPoint y: 327, endPoint x: 157, endPoint y: 327, distance: 5.4
click at [157, 327] on input "0.24" at bounding box center [160, 326] width 32 height 19
type input "0.40"
click at [42, 19] on div at bounding box center [40, 15] width 13 height 13
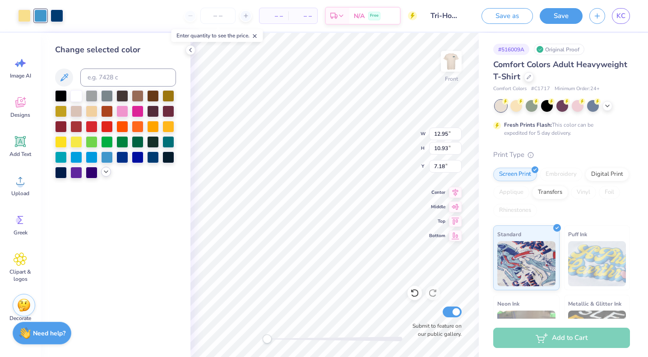
click at [107, 172] on polyline at bounding box center [106, 172] width 4 height 2
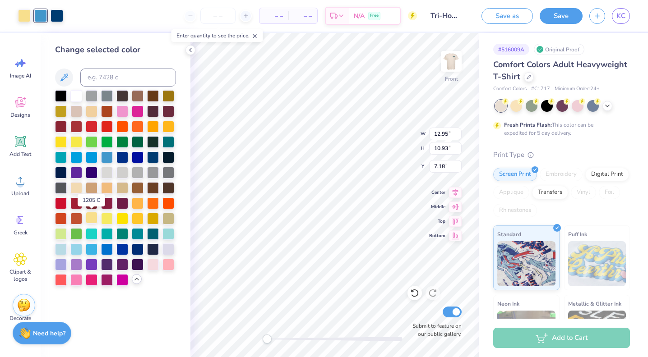
click at [93, 217] on div at bounding box center [92, 218] width 12 height 12
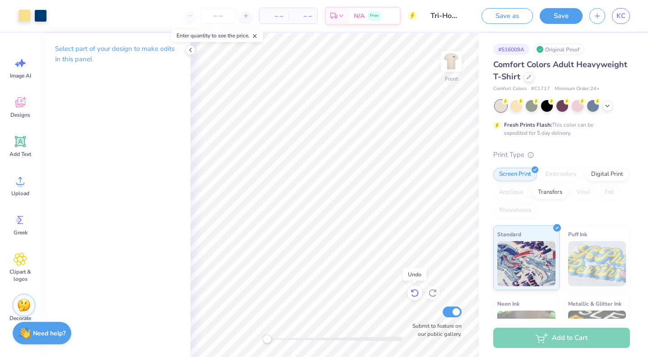
click at [416, 291] on icon at bounding box center [415, 294] width 8 height 8
click at [23, 17] on div at bounding box center [24, 15] width 13 height 13
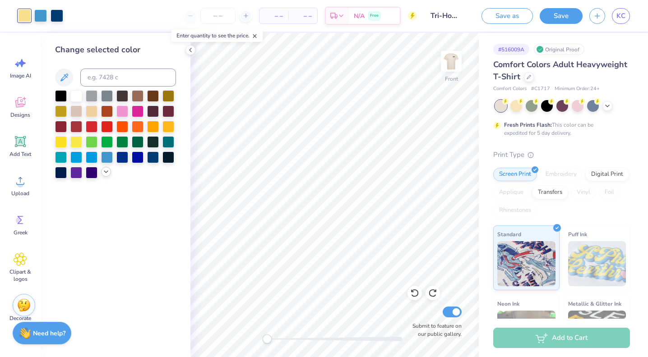
click at [104, 173] on icon at bounding box center [105, 171] width 7 height 7
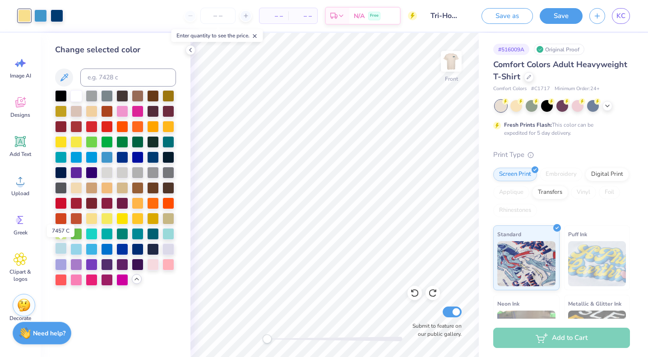
click at [64, 250] on div at bounding box center [61, 249] width 12 height 12
click at [76, 250] on div at bounding box center [76, 249] width 12 height 12
click at [62, 249] on div at bounding box center [61, 249] width 12 height 12
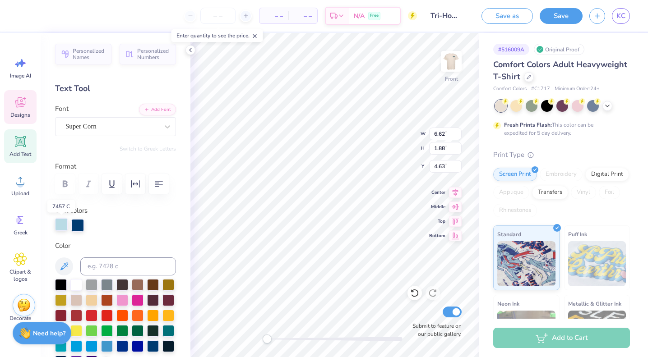
click at [60, 222] on div at bounding box center [61, 224] width 13 height 13
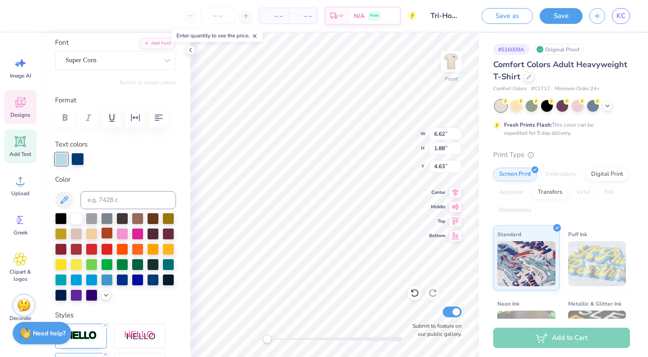
scroll to position [116, 0]
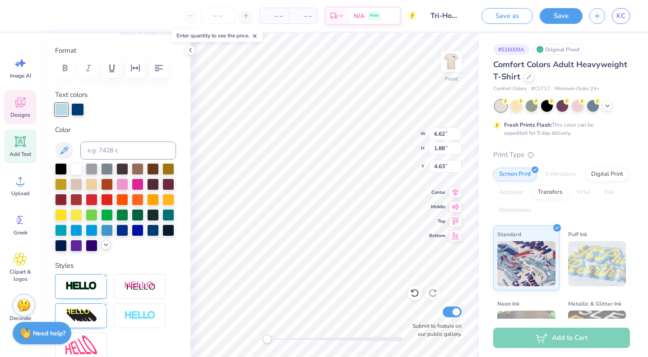
click at [104, 242] on icon at bounding box center [105, 244] width 7 height 7
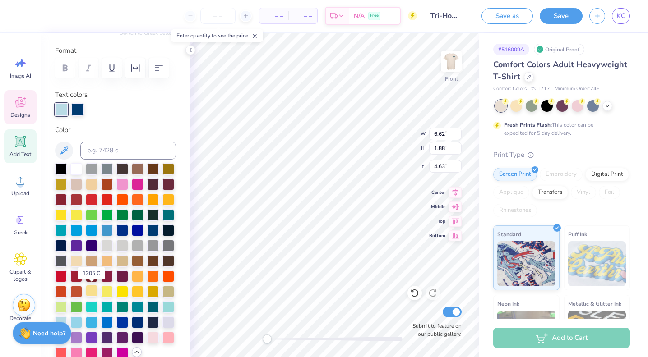
click at [90, 292] on div at bounding box center [92, 291] width 12 height 12
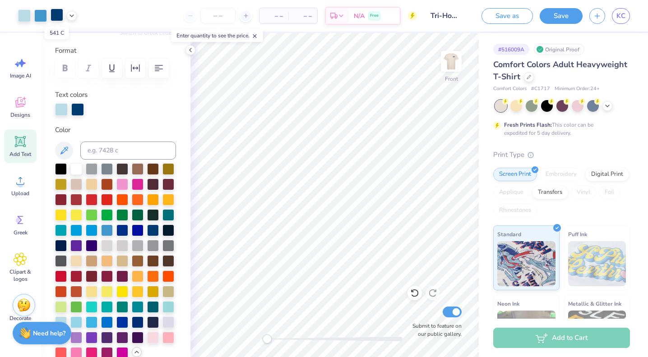
click at [60, 17] on div at bounding box center [57, 15] width 13 height 13
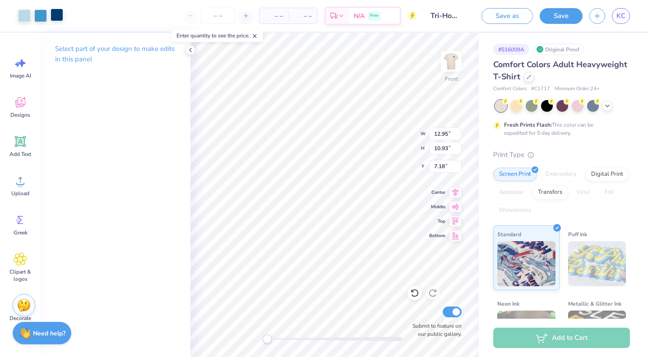
click at [59, 16] on div at bounding box center [57, 15] width 13 height 13
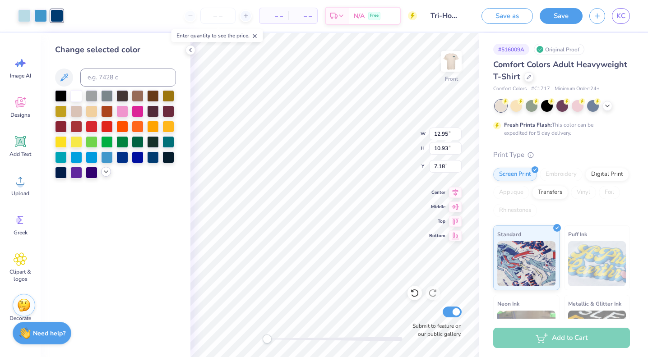
click at [106, 173] on icon at bounding box center [105, 171] width 7 height 7
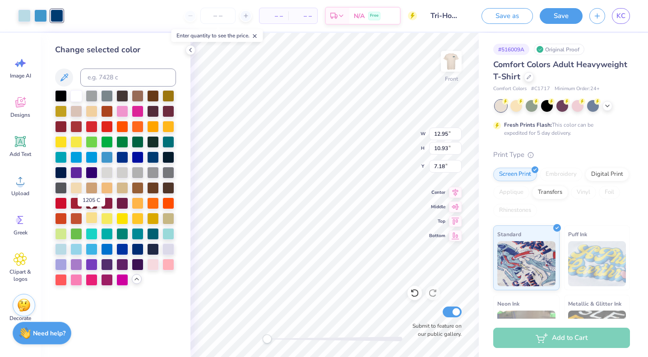
click at [92, 218] on div at bounding box center [92, 218] width 12 height 12
click at [156, 159] on div at bounding box center [153, 157] width 12 height 12
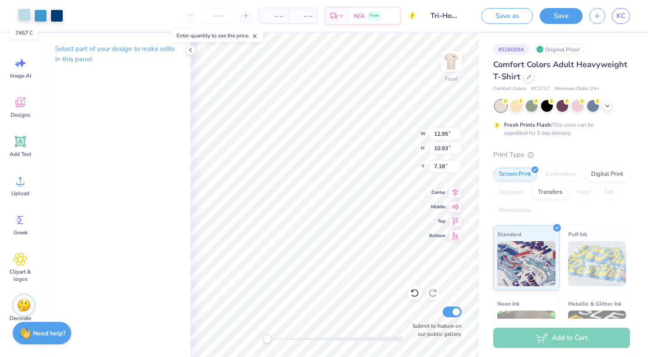
click at [25, 16] on div at bounding box center [24, 15] width 13 height 13
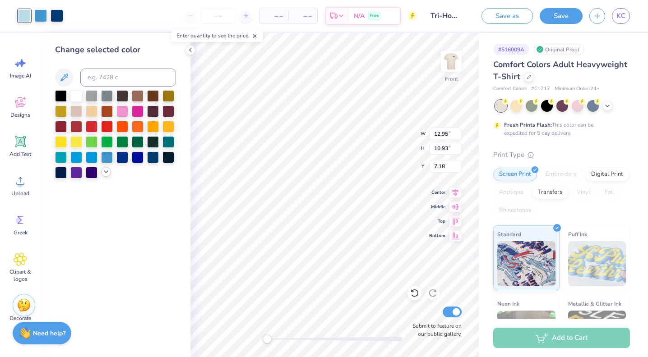
click at [108, 171] on icon at bounding box center [105, 171] width 7 height 7
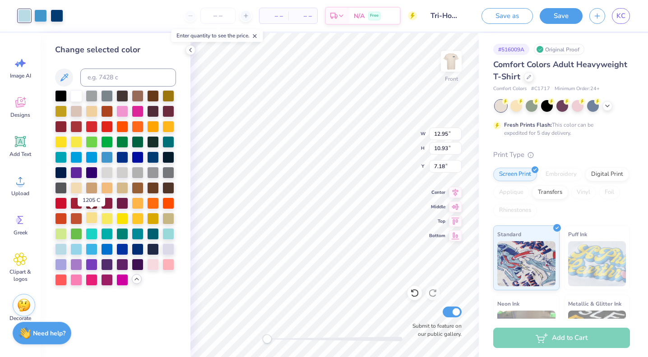
click at [92, 221] on div at bounding box center [92, 218] width 12 height 12
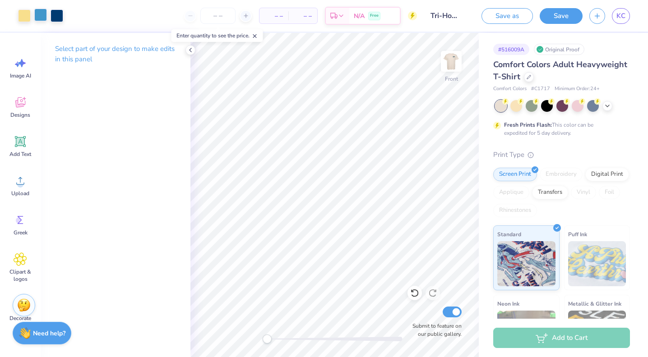
click at [36, 19] on div at bounding box center [40, 15] width 13 height 13
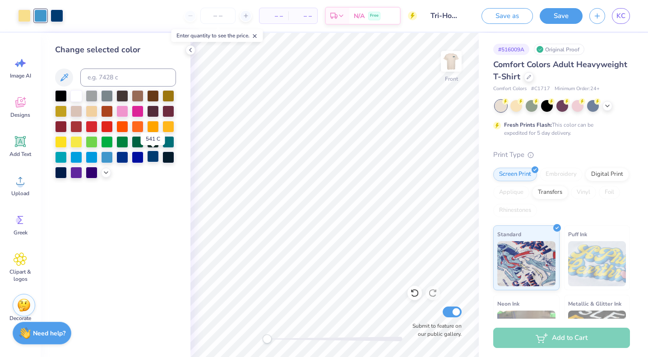
click at [152, 161] on div at bounding box center [153, 157] width 12 height 12
drag, startPoint x: 415, startPoint y: 296, endPoint x: 124, endPoint y: 179, distance: 314.4
click at [415, 296] on icon at bounding box center [415, 294] width 8 height 8
click at [103, 173] on icon at bounding box center [105, 171] width 7 height 7
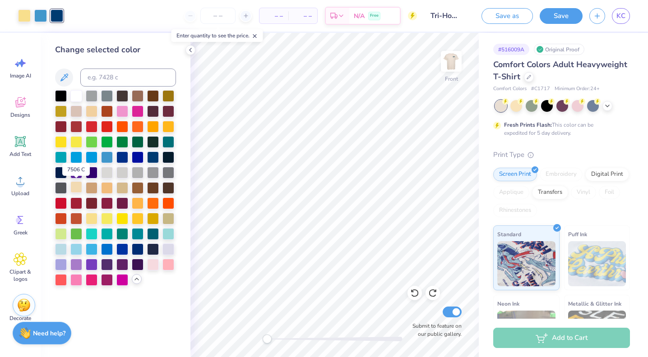
click at [74, 188] on div at bounding box center [76, 187] width 12 height 12
click at [413, 295] on icon at bounding box center [414, 293] width 9 height 9
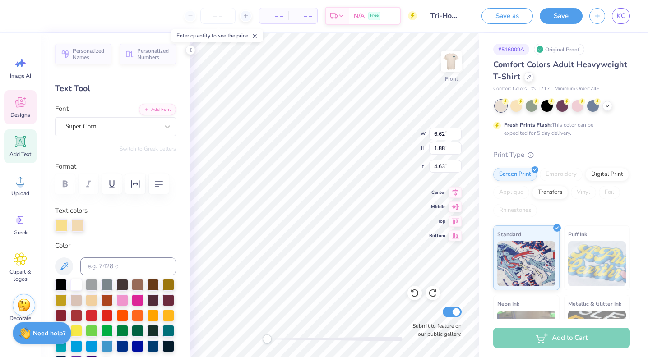
scroll to position [11, 0]
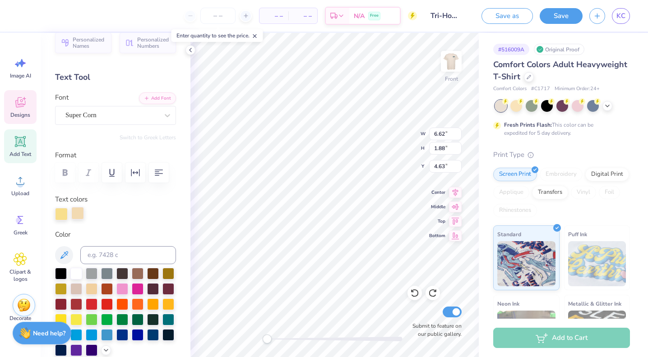
click at [79, 215] on div at bounding box center [77, 213] width 13 height 13
click at [153, 338] on div at bounding box center [153, 335] width 12 height 12
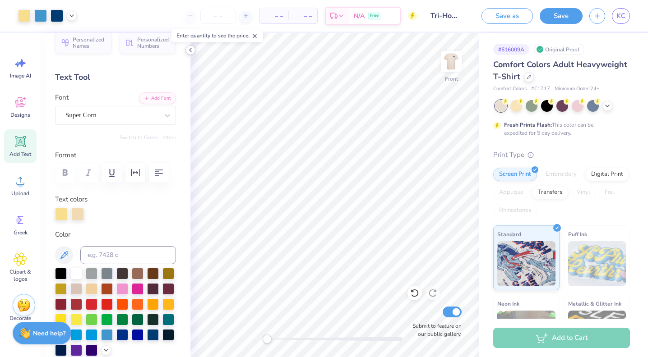
click at [190, 53] on icon at bounding box center [190, 49] width 7 height 7
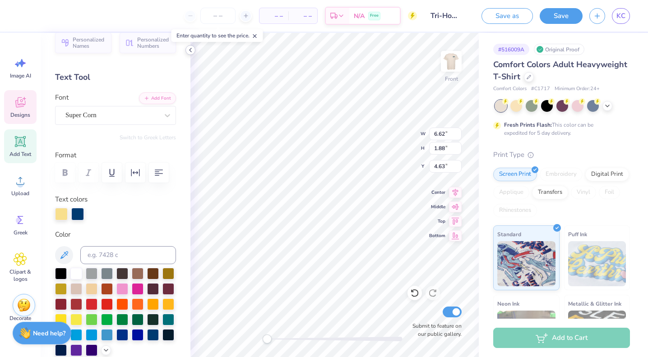
scroll to position [0, 0]
type textarea "TRI-HOP"
type textarea "TRIHOP!"
type textarea "TRIHOP"
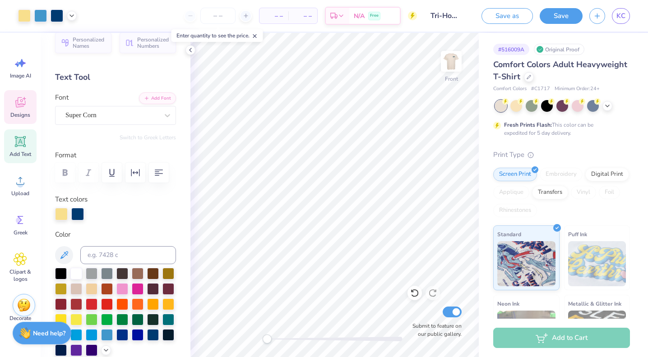
click at [31, 101] on div "Designs" at bounding box center [20, 107] width 32 height 34
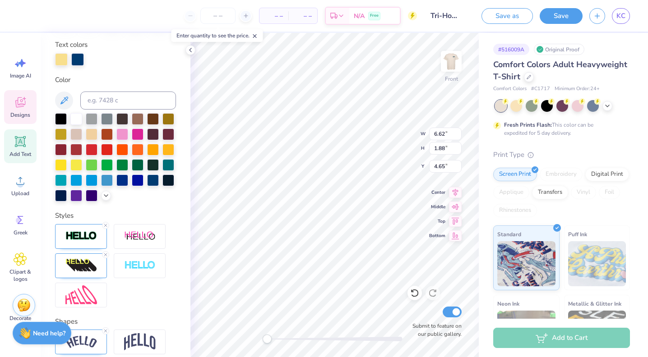
scroll to position [238, 0]
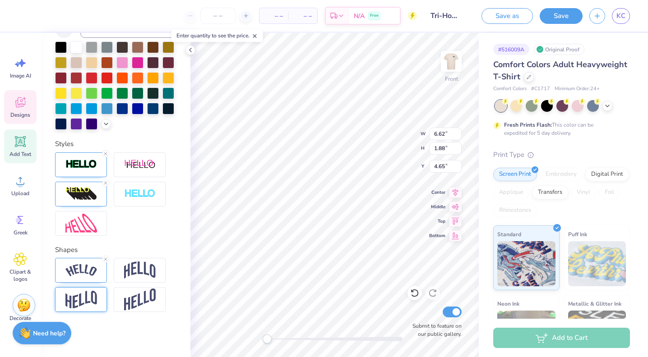
click at [97, 302] on img at bounding box center [81, 300] width 32 height 18
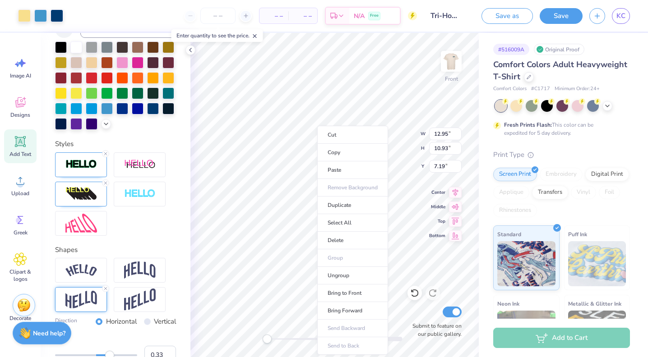
click at [333, 347] on ul "Cut Copy Paste Remove Background Duplicate Select All Delete Group Ungroup Brin…" at bounding box center [352, 240] width 71 height 229
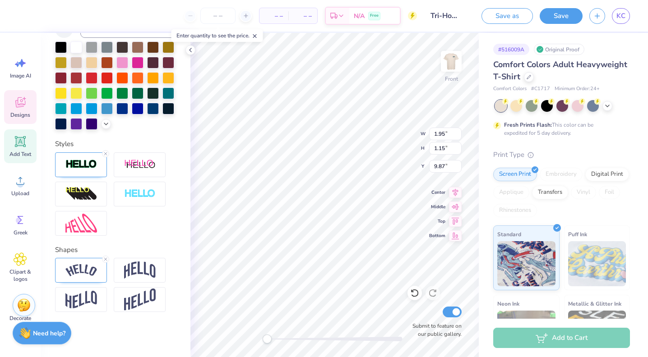
type input "1.95"
type input "1.15"
type input "9.87"
type input "1.94"
type input "0.98"
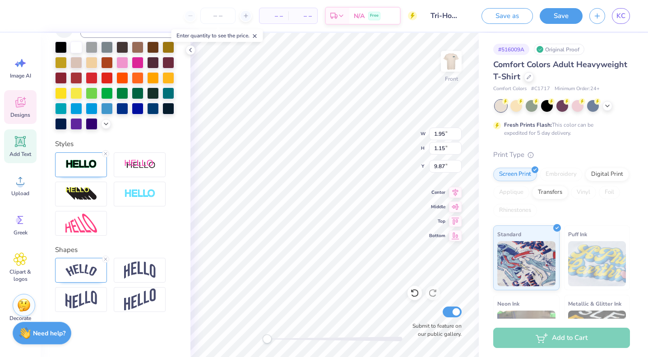
type input "9.99"
type input "3.87"
type input "1.57"
type input "8.92"
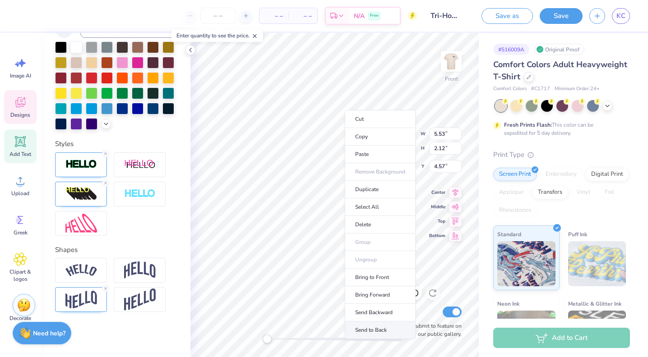
click at [361, 334] on li "Send to Back" at bounding box center [380, 331] width 71 height 18
type input "4.61"
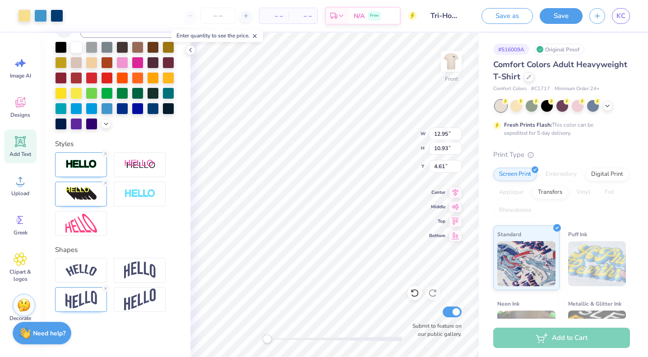
type input "12.95"
type input "10.93"
type input "7.19"
type input "12.95"
type input "10.93"
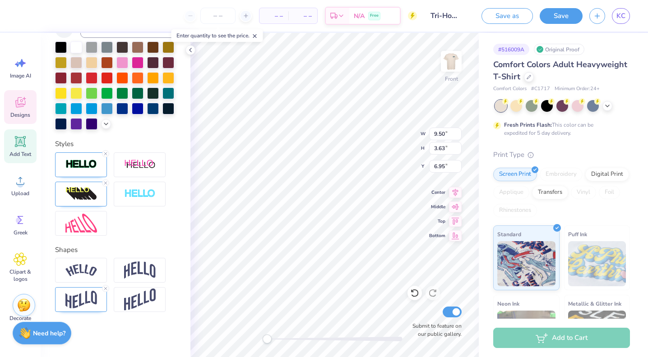
type input "7.29"
type input "9.50"
type input "3.63"
type input "3.00"
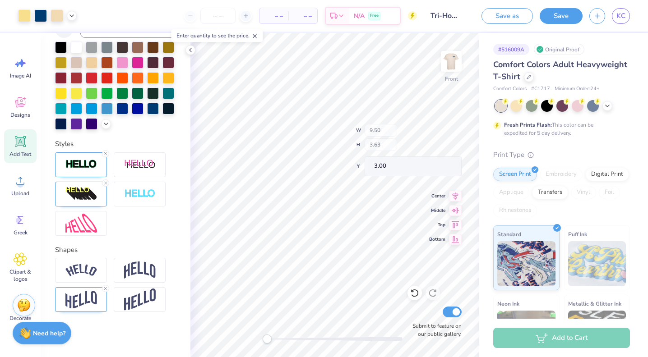
type input "12.95"
type input "10.93"
type input "7.17"
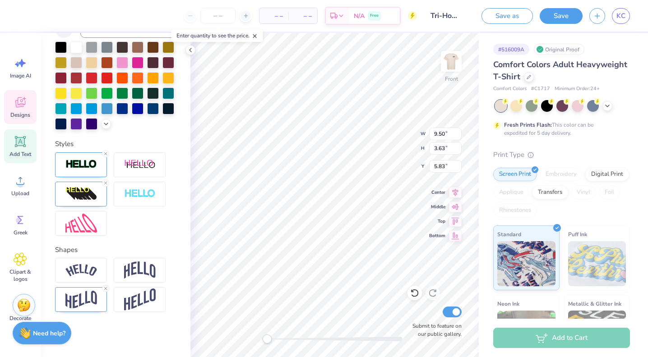
scroll to position [0, 0]
type textarea "TRI-HOP"
type textarea "TRIHOP"
click at [389, 132] on div "Front W 8.36 8.36 " H 3.20 3.20 " Y 4.34 4.34 " Center Middle Top Bottom Submit…" at bounding box center [334, 195] width 288 height 324
click at [90, 275] on img at bounding box center [81, 270] width 32 height 12
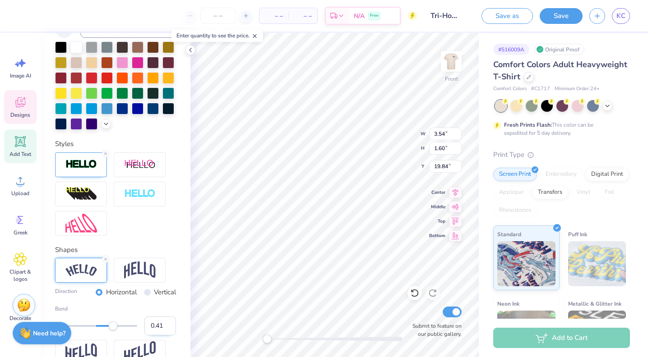
click at [150, 326] on input "0.41" at bounding box center [160, 326] width 32 height 19
type input "-0.41"
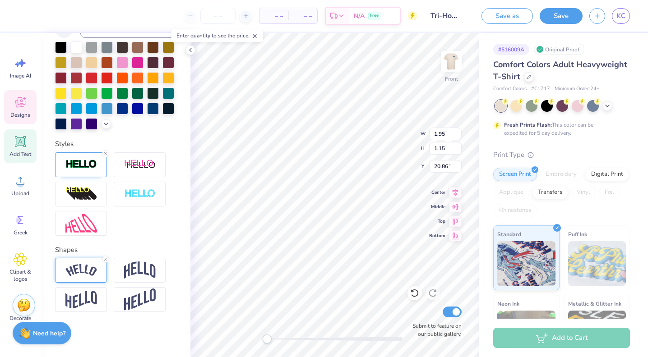
click at [74, 275] on img at bounding box center [81, 270] width 32 height 12
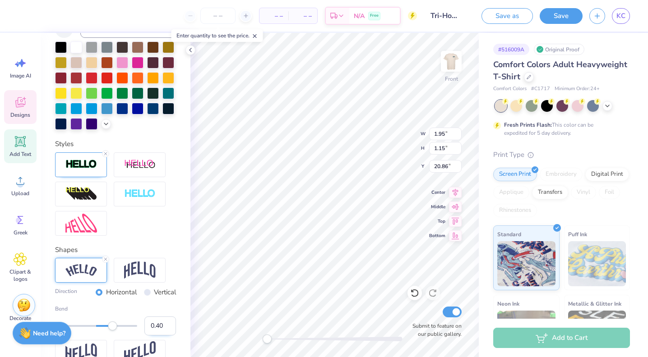
click at [149, 328] on input "0.40" at bounding box center [160, 326] width 32 height 19
type input "-0.40"
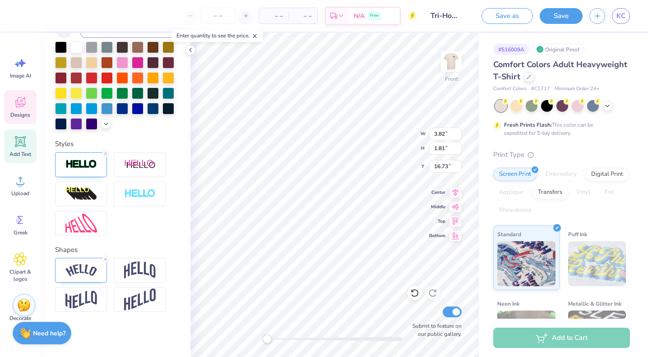
type input "3.82"
type input "1.81"
type input "16.73"
type input "2.42"
type input "0.69"
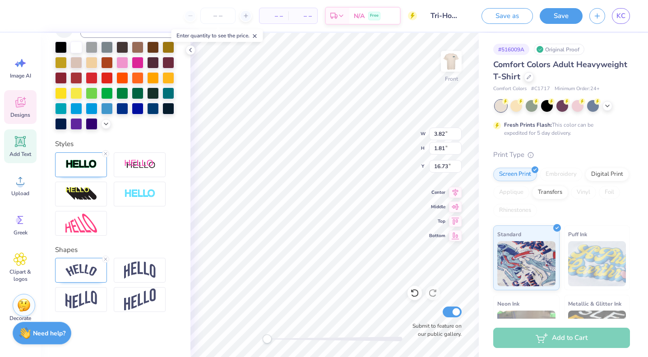
type input "18.26"
click at [87, 282] on div at bounding box center [81, 270] width 52 height 25
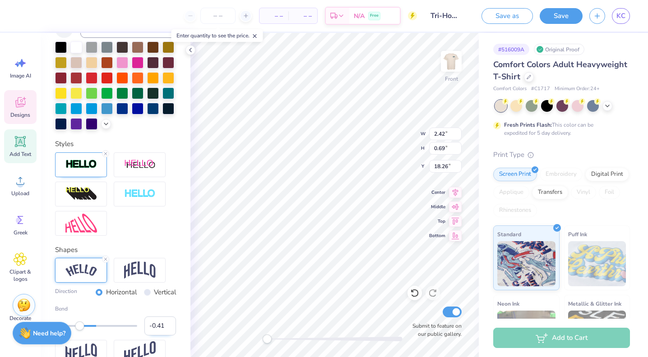
click at [168, 329] on input "-0.41" at bounding box center [160, 326] width 32 height 19
click at [168, 323] on input "-0.4" at bounding box center [160, 326] width 32 height 19
click at [168, 323] on input "-0.39" at bounding box center [160, 326] width 32 height 19
click at [168, 323] on input "-0.38" at bounding box center [160, 326] width 32 height 19
click at [168, 323] on input "-0.37" at bounding box center [160, 326] width 32 height 19
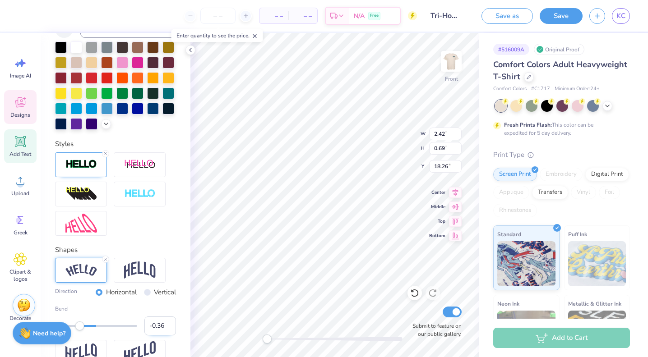
click at [168, 323] on input "-0.36" at bounding box center [160, 326] width 32 height 19
click at [168, 323] on input "-0.35" at bounding box center [160, 326] width 32 height 19
click at [168, 323] on input "-0.34" at bounding box center [160, 326] width 32 height 19
click at [168, 323] on input "-0.33" at bounding box center [160, 326] width 32 height 19
type input "-0.32"
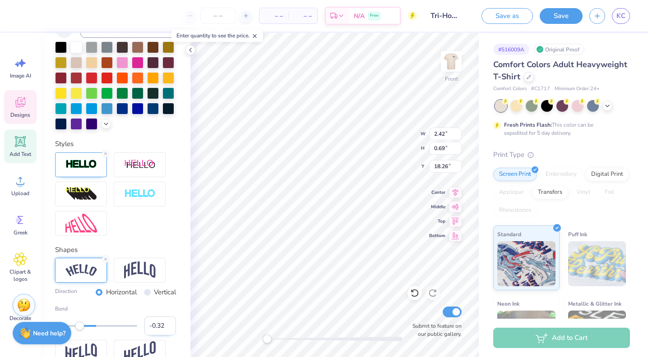
click at [168, 323] on input "-0.32" at bounding box center [160, 326] width 32 height 19
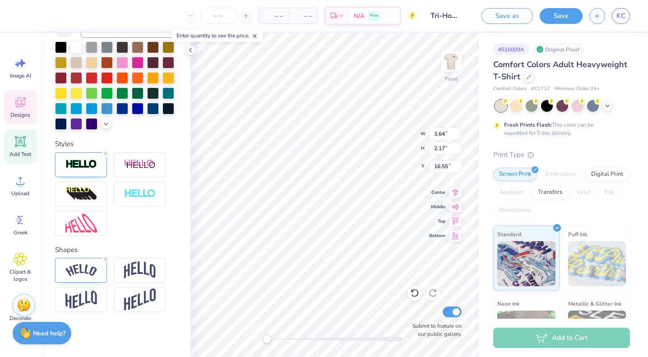
scroll to position [0, 5]
type textarea "[GEOGRAPHIC_DATA] 2025 St. Jude's"
type input "22.90"
click at [417, 291] on icon at bounding box center [414, 293] width 9 height 9
type input "8.06"
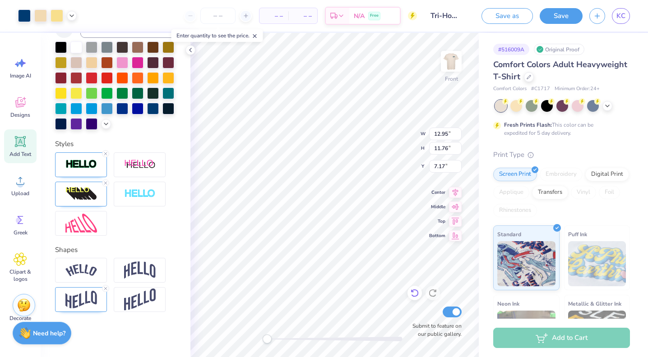
type input "7.38"
click at [15, 112] on span "Designs" at bounding box center [20, 114] width 20 height 7
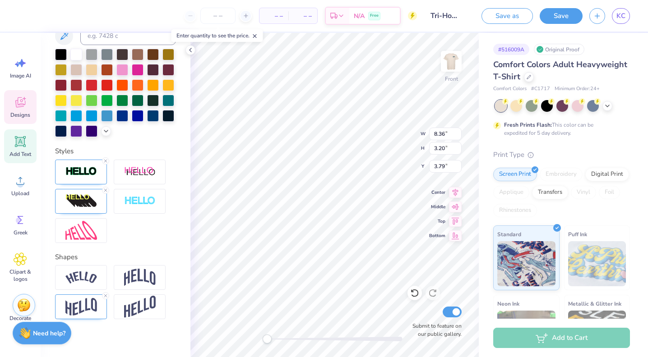
scroll to position [238, 0]
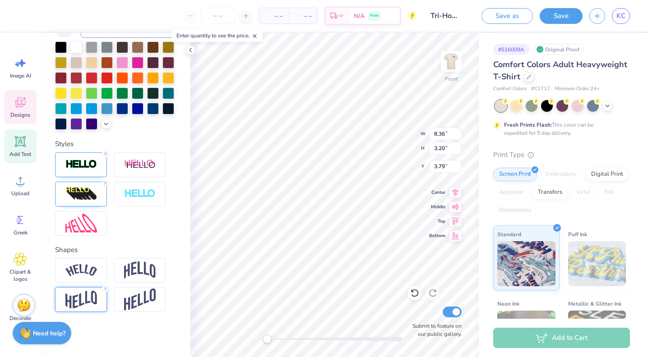
click at [87, 303] on img at bounding box center [81, 300] width 32 height 18
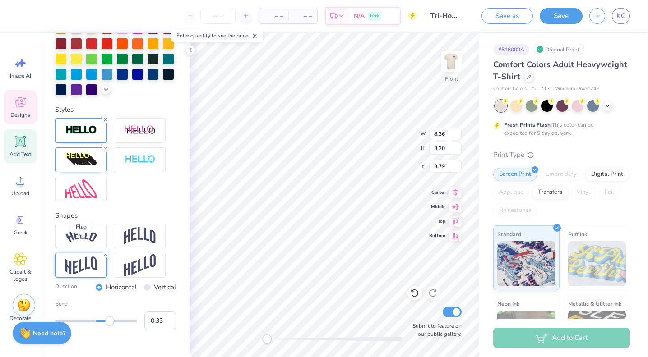
scroll to position [290, 0]
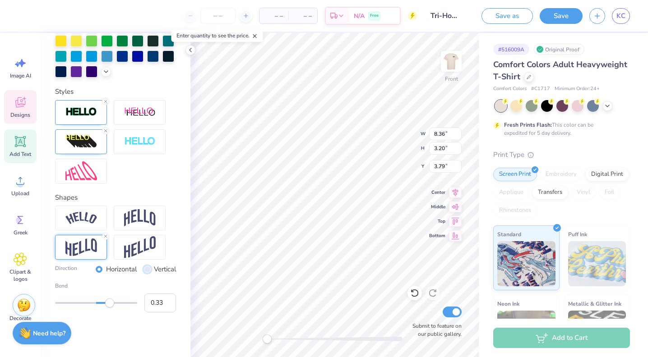
click at [145, 271] on input "Vertical" at bounding box center [147, 269] width 7 height 7
radio input "true"
type input "0.18"
drag, startPoint x: 111, startPoint y: 306, endPoint x: 103, endPoint y: 306, distance: 7.7
click at [103, 306] on div "Accessibility label" at bounding box center [104, 303] width 9 height 9
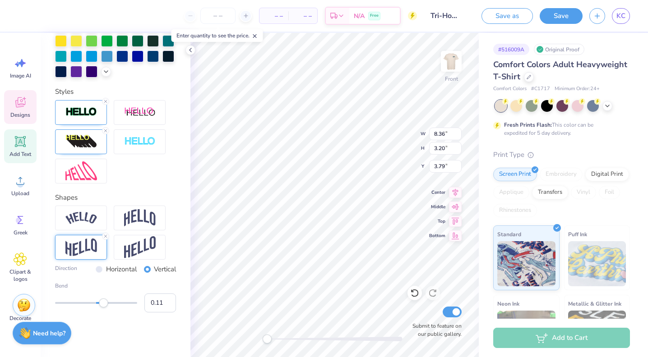
type input "0.10"
click at [100, 306] on div "Accessibility label" at bounding box center [100, 303] width 9 height 9
type input "0.01"
click at [97, 306] on div "Accessibility label" at bounding box center [97, 303] width 9 height 9
type input "0.07"
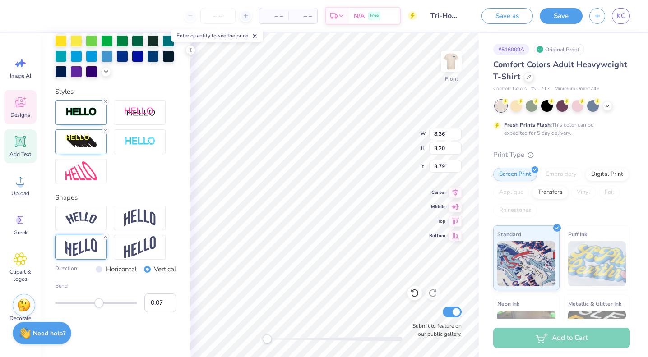
click at [99, 306] on div "Accessibility label" at bounding box center [98, 303] width 9 height 9
click at [167, 306] on input "0.06" at bounding box center [160, 303] width 32 height 19
type input "0.05"
click at [167, 306] on input "0.05" at bounding box center [160, 303] width 32 height 19
click at [167, 306] on input "0.04" at bounding box center [160, 303] width 32 height 19
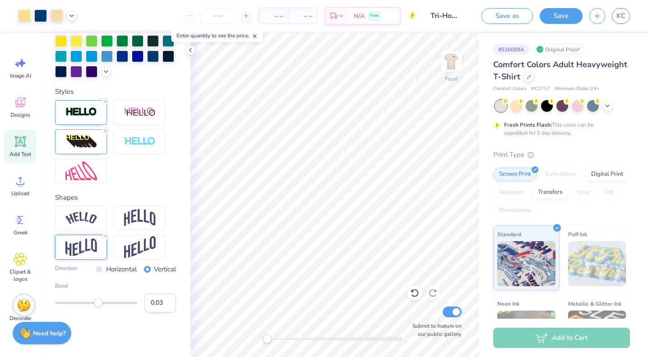
type input "0.03"
click at [167, 306] on input "0.03" at bounding box center [160, 303] width 32 height 19
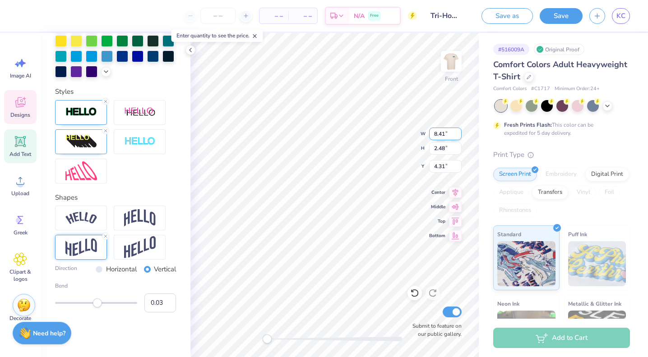
click at [390, 137] on div "Front W 8.41 8.41 " H 2.48 2.48 " Y 4.31 4.31 " Center Middle Top Bottom Submit…" at bounding box center [334, 195] width 288 height 324
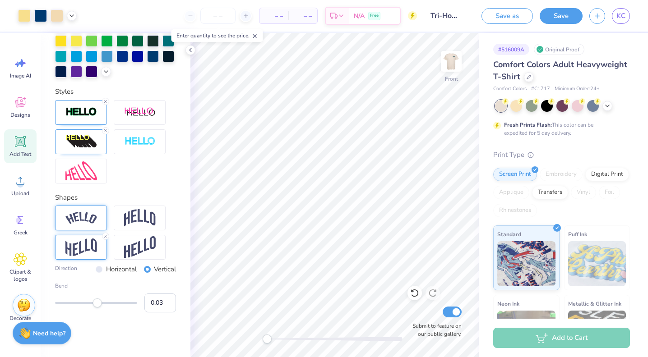
click at [71, 226] on div at bounding box center [81, 218] width 52 height 25
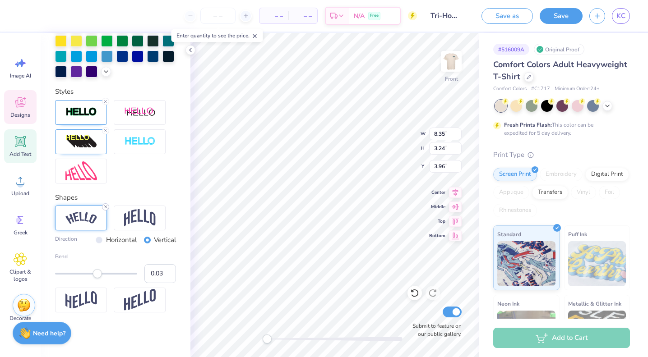
click at [105, 207] on line at bounding box center [105, 207] width 3 height 3
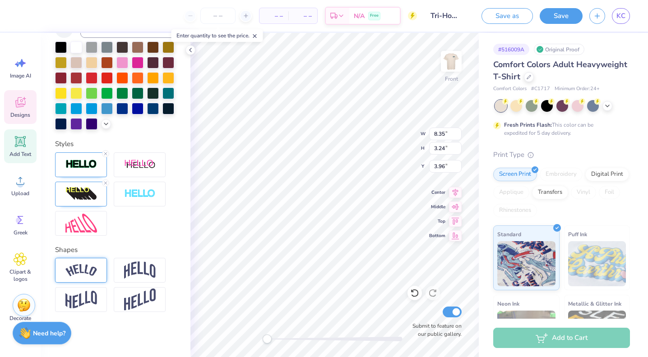
scroll to position [238, 0]
click at [88, 268] on img at bounding box center [81, 270] width 32 height 12
click at [78, 276] on img at bounding box center [81, 270] width 32 height 12
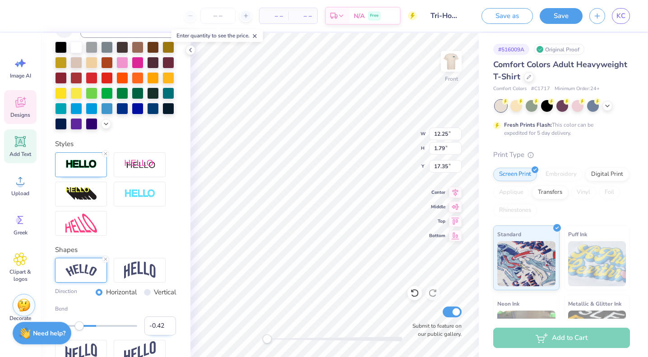
click at [168, 329] on input "-0.42" at bounding box center [160, 326] width 32 height 19
click at [168, 329] on input "-0.43" at bounding box center [160, 326] width 32 height 19
click at [168, 329] on input "-0.44" at bounding box center [160, 326] width 32 height 19
click at [168, 329] on input "-0.45" at bounding box center [160, 326] width 32 height 19
click at [168, 329] on input "-0.46" at bounding box center [160, 326] width 32 height 19
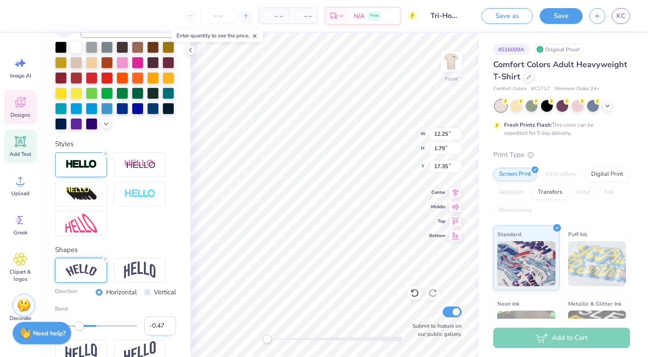
click at [168, 329] on input "-0.47" at bounding box center [160, 326] width 32 height 19
click at [168, 329] on input "-0.48" at bounding box center [160, 326] width 32 height 19
click at [168, 329] on input "-0.49" at bounding box center [160, 326] width 32 height 19
type input "-0.5"
click at [168, 329] on input "-0.5" at bounding box center [160, 326] width 32 height 19
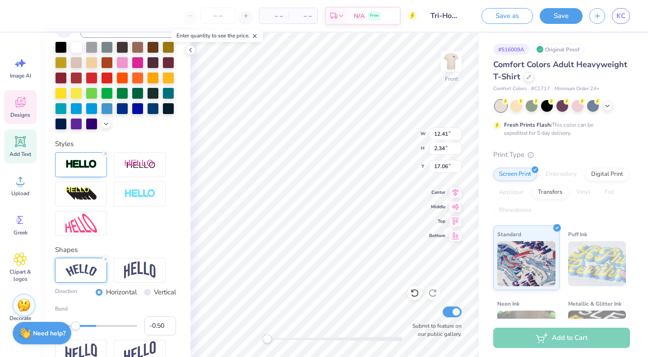
type input "12.41"
type input "2.34"
type input "17.06"
click at [167, 329] on input "-0.51" at bounding box center [160, 326] width 32 height 19
click at [167, 329] on input "-0.52" at bounding box center [160, 326] width 32 height 19
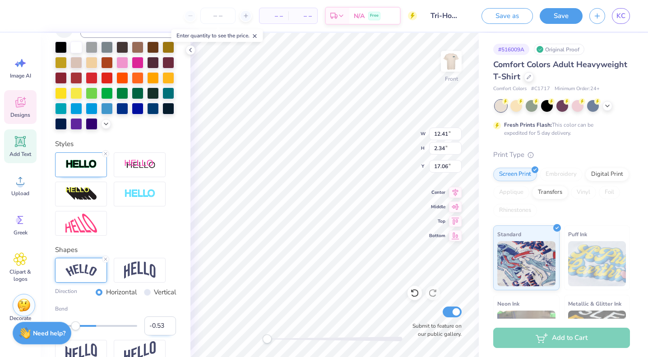
click at [167, 329] on input "-0.53" at bounding box center [160, 326] width 32 height 19
click at [167, 329] on input "-0.54" at bounding box center [160, 326] width 32 height 19
click at [167, 325] on input "-0.53" at bounding box center [160, 326] width 32 height 19
click at [167, 325] on input "-0.52" at bounding box center [160, 326] width 32 height 19
click at [167, 325] on input "-0.51" at bounding box center [160, 326] width 32 height 19
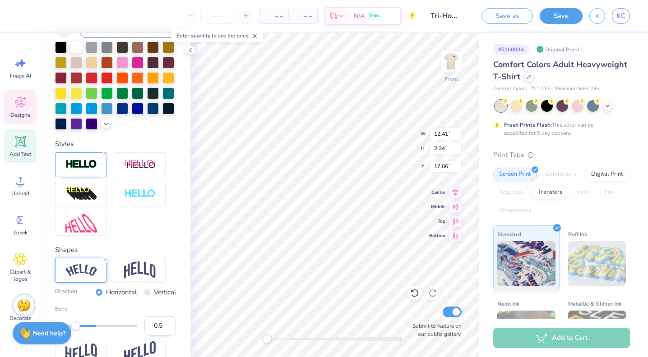
click at [167, 325] on input "-0.5" at bounding box center [160, 326] width 32 height 19
click at [167, 325] on input "-0.49" at bounding box center [160, 326] width 32 height 19
type input "-0.48"
click at [167, 325] on input "-0.48" at bounding box center [160, 326] width 32 height 19
click at [161, 326] on input "-0.48" at bounding box center [160, 326] width 32 height 19
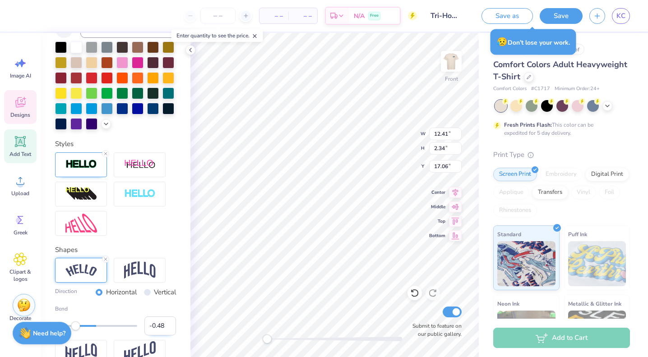
click at [164, 326] on input "-0.48" at bounding box center [160, 326] width 32 height 19
click at [161, 326] on input "-0.48" at bounding box center [160, 326] width 32 height 19
type input "-0.40"
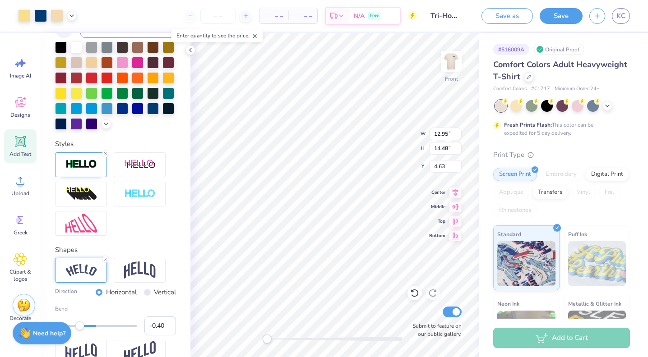
type input "5.02"
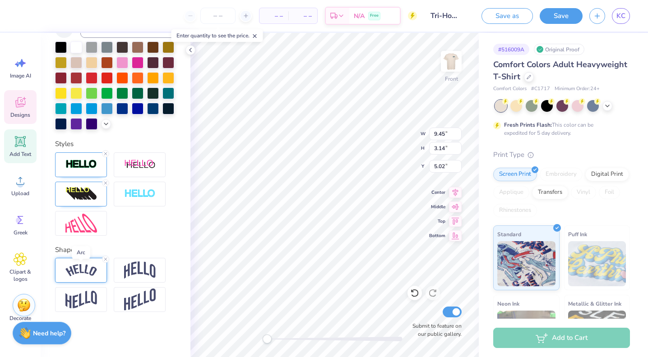
click at [91, 272] on img at bounding box center [81, 270] width 32 height 12
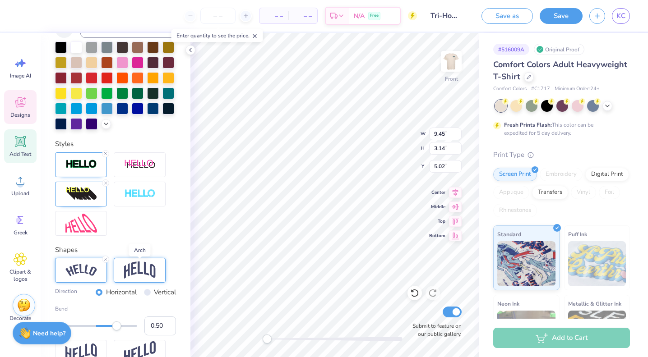
click at [139, 274] on img at bounding box center [140, 270] width 32 height 17
click at [88, 272] on img at bounding box center [81, 270] width 32 height 12
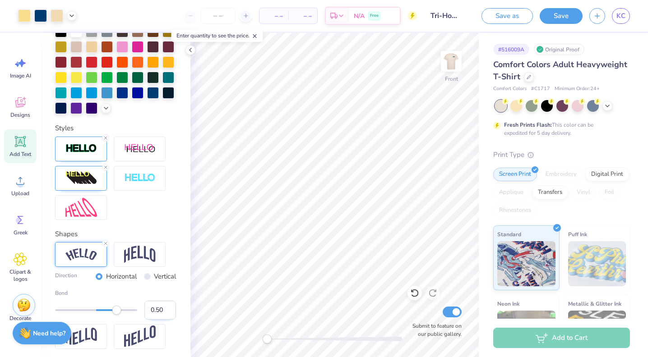
scroll to position [270, 0]
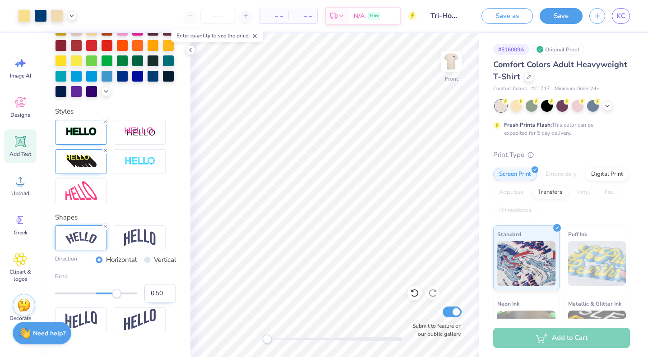
click at [159, 294] on input "0.50" at bounding box center [160, 293] width 32 height 19
click at [257, 37] on icon at bounding box center [255, 36] width 6 height 6
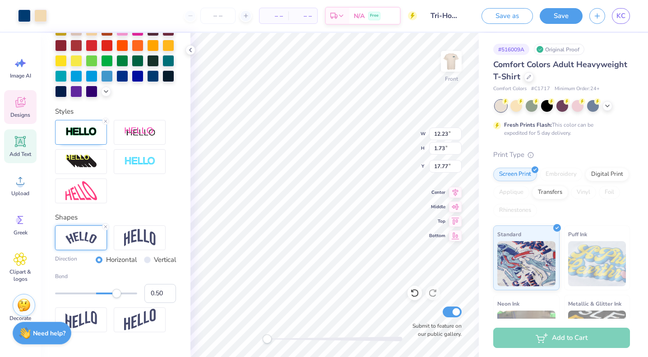
scroll to position [238, 0]
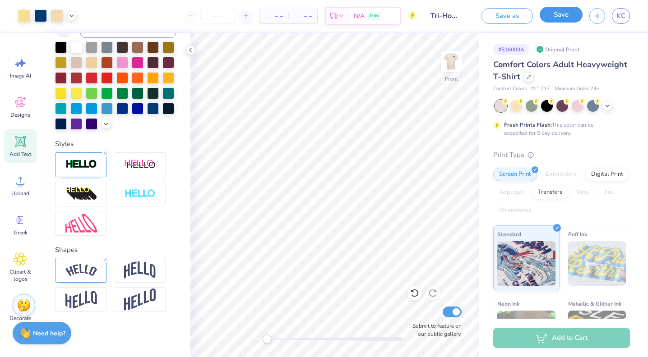
click at [563, 19] on button "Save" at bounding box center [561, 15] width 43 height 16
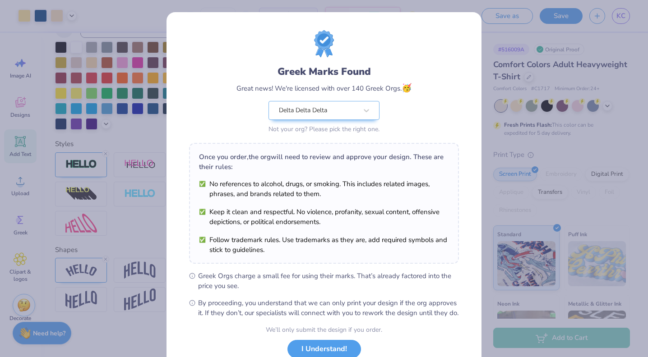
scroll to position [65, 0]
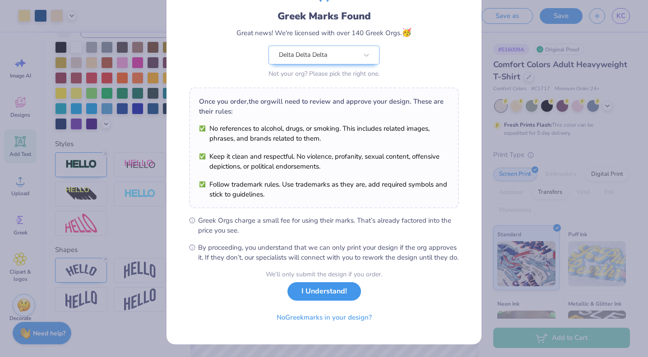
click at [312, 299] on button "I Understand!" at bounding box center [324, 292] width 74 height 19
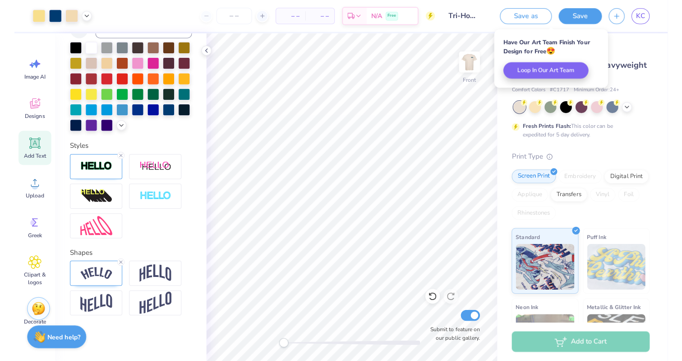
scroll to position [0, 0]
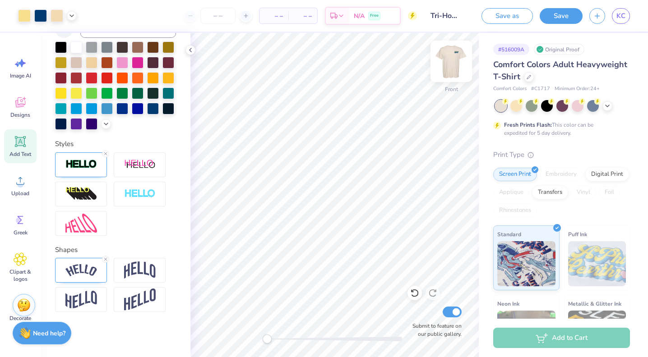
click at [451, 66] on img at bounding box center [451, 61] width 36 height 36
click at [446, 70] on img at bounding box center [451, 61] width 36 height 36
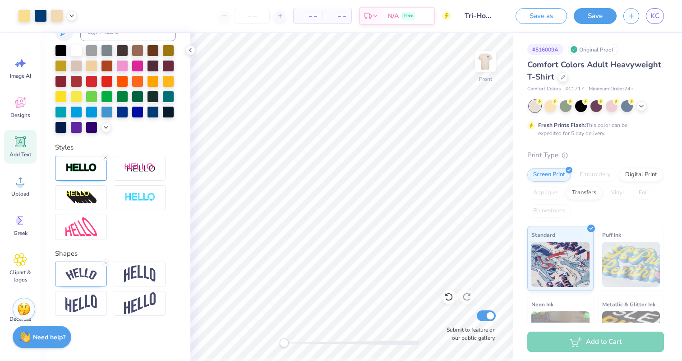
scroll to position [235, 0]
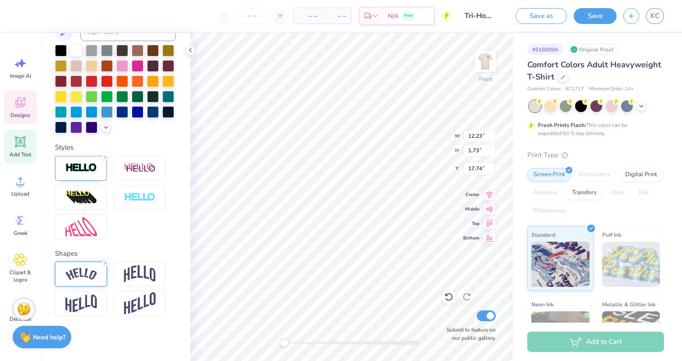
click at [79, 281] on div at bounding box center [81, 273] width 52 height 25
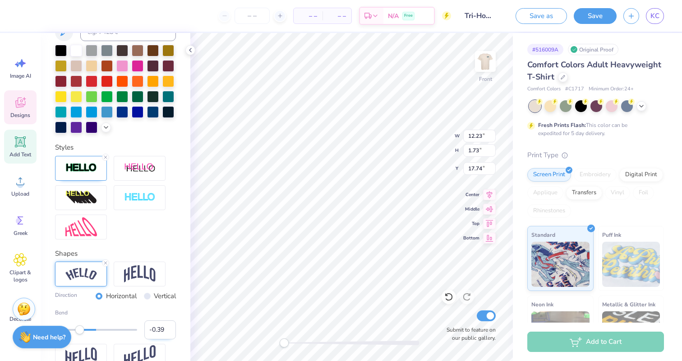
click at [168, 327] on input "-0.39" at bounding box center [160, 329] width 32 height 19
click at [168, 327] on input "-0.38" at bounding box center [160, 329] width 32 height 19
click at [169, 332] on input "-0.39" at bounding box center [160, 329] width 32 height 19
click at [169, 332] on input "-0.4" at bounding box center [160, 329] width 32 height 19
click at [169, 332] on input "-0.41" at bounding box center [160, 329] width 32 height 19
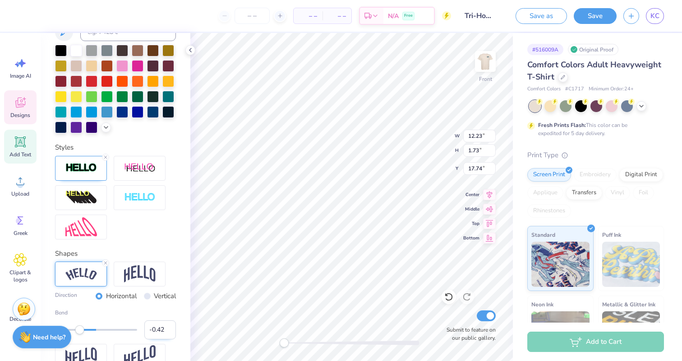
click at [169, 332] on input "-0.42" at bounding box center [160, 329] width 32 height 19
click at [169, 332] on input "-0.43" at bounding box center [160, 329] width 32 height 19
click at [169, 332] on input "-0.44" at bounding box center [160, 329] width 32 height 19
type input "-0.45"
click at [169, 332] on input "-0.45" at bounding box center [160, 329] width 32 height 19
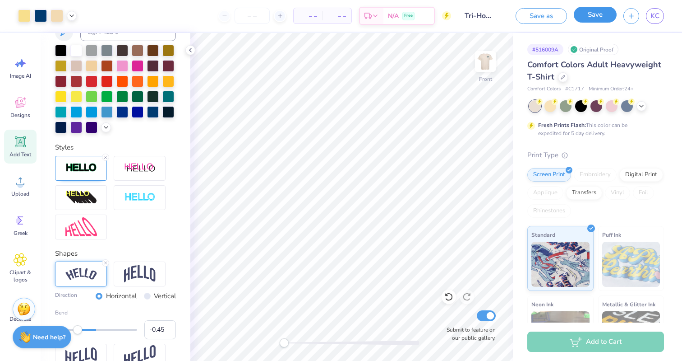
click at [593, 13] on button "Save" at bounding box center [595, 15] width 43 height 16
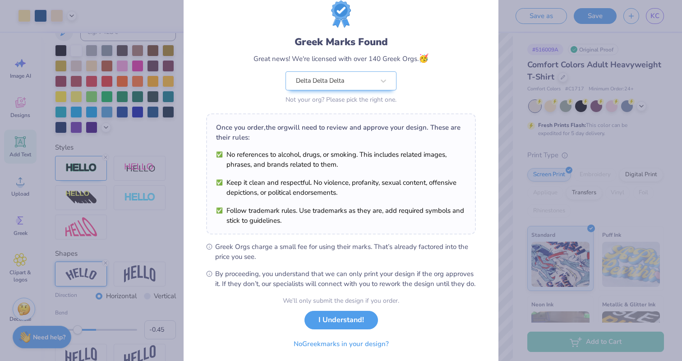
scroll to position [62, 0]
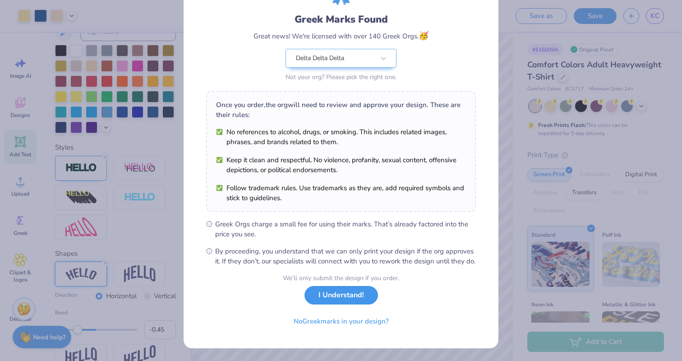
click at [328, 302] on button "I Understand!" at bounding box center [342, 295] width 74 height 19
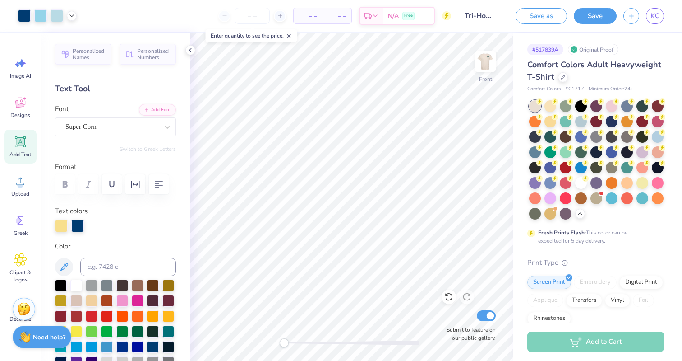
scroll to position [345, 0]
